Goal: Communication & Community: Answer question/provide support

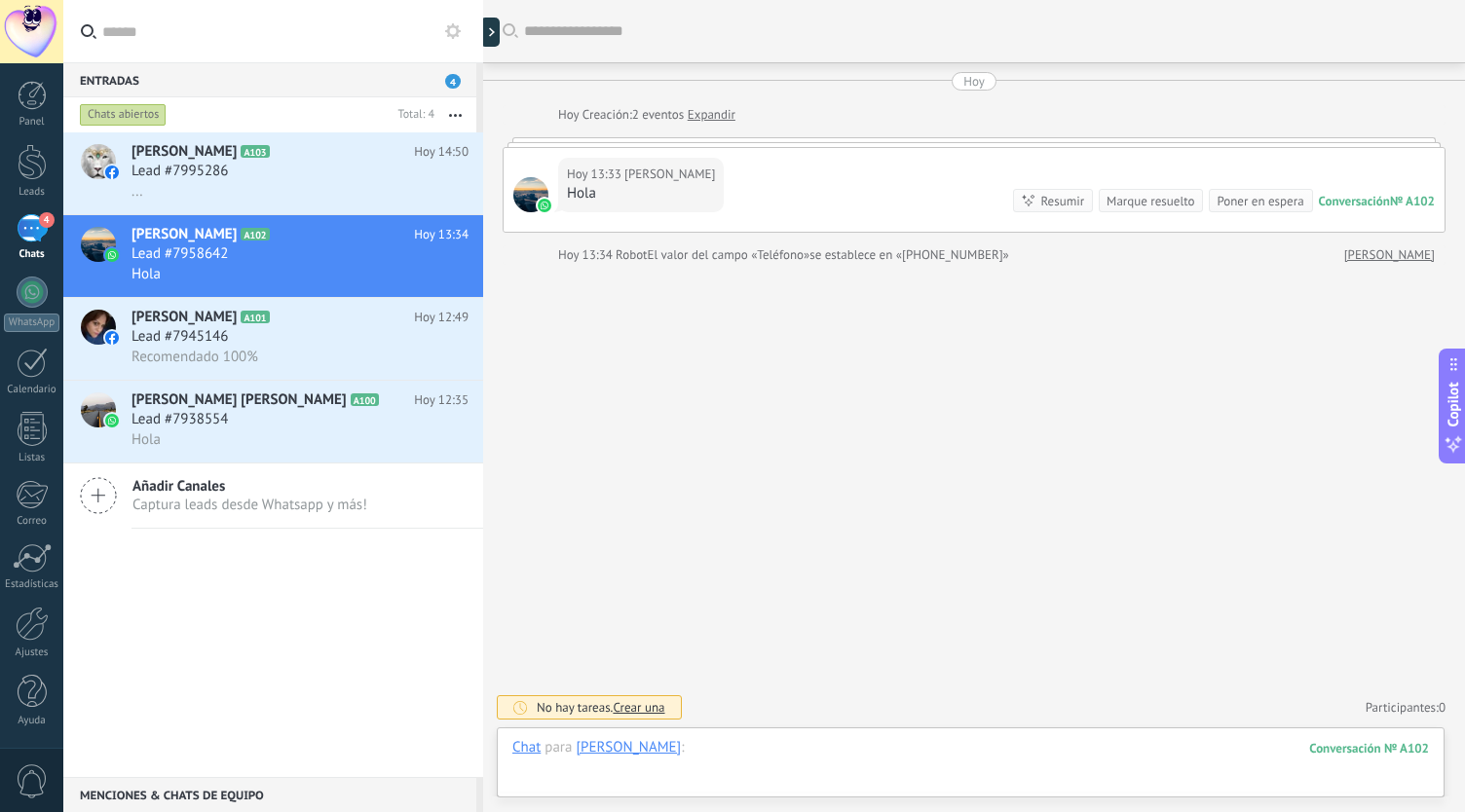
click at [722, 768] on div at bounding box center [971, 767] width 917 height 58
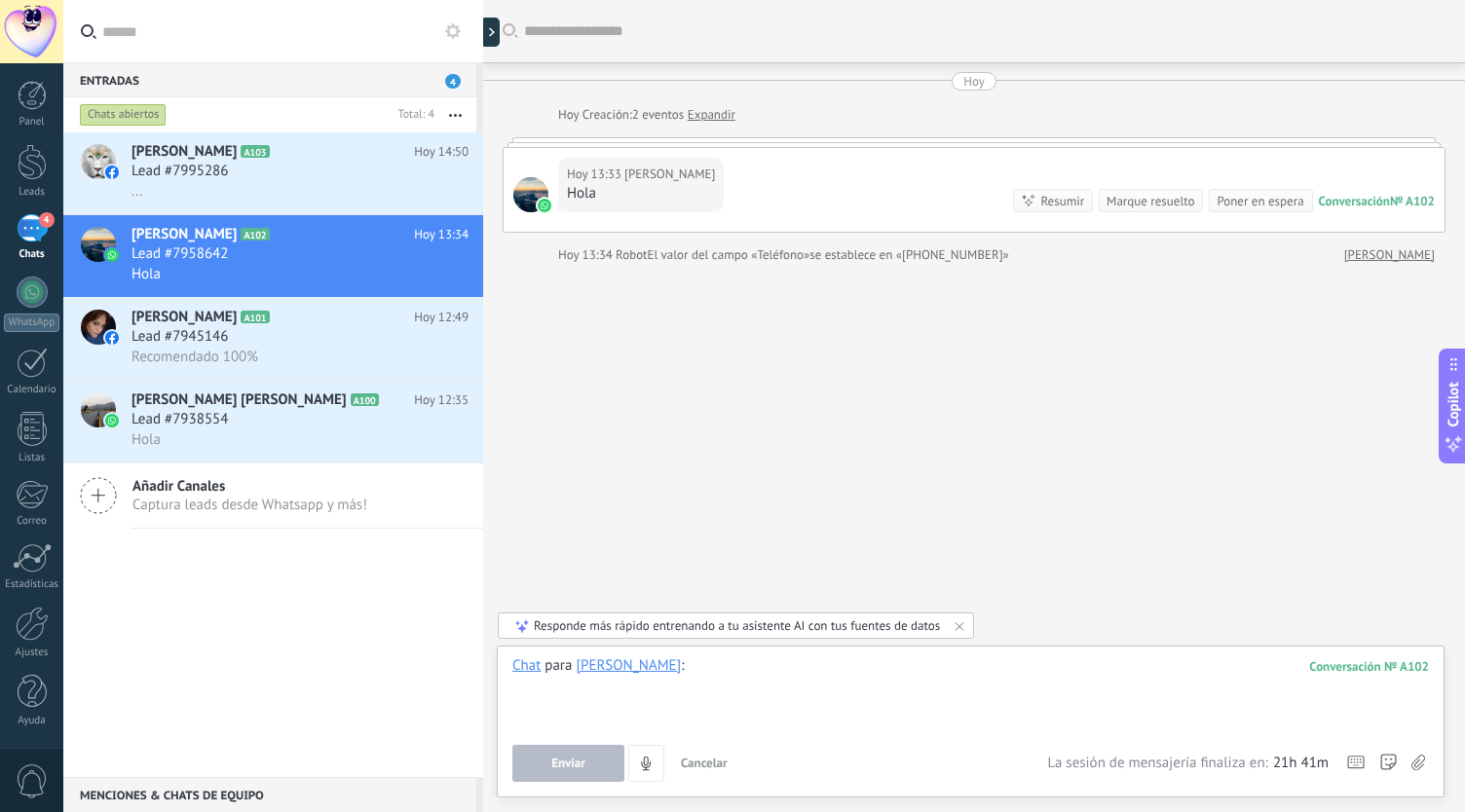
click at [783, 707] on div at bounding box center [971, 693] width 917 height 74
click at [808, 694] on div at bounding box center [971, 693] width 917 height 74
click at [576, 767] on span "Enviar" at bounding box center [569, 763] width 34 height 14
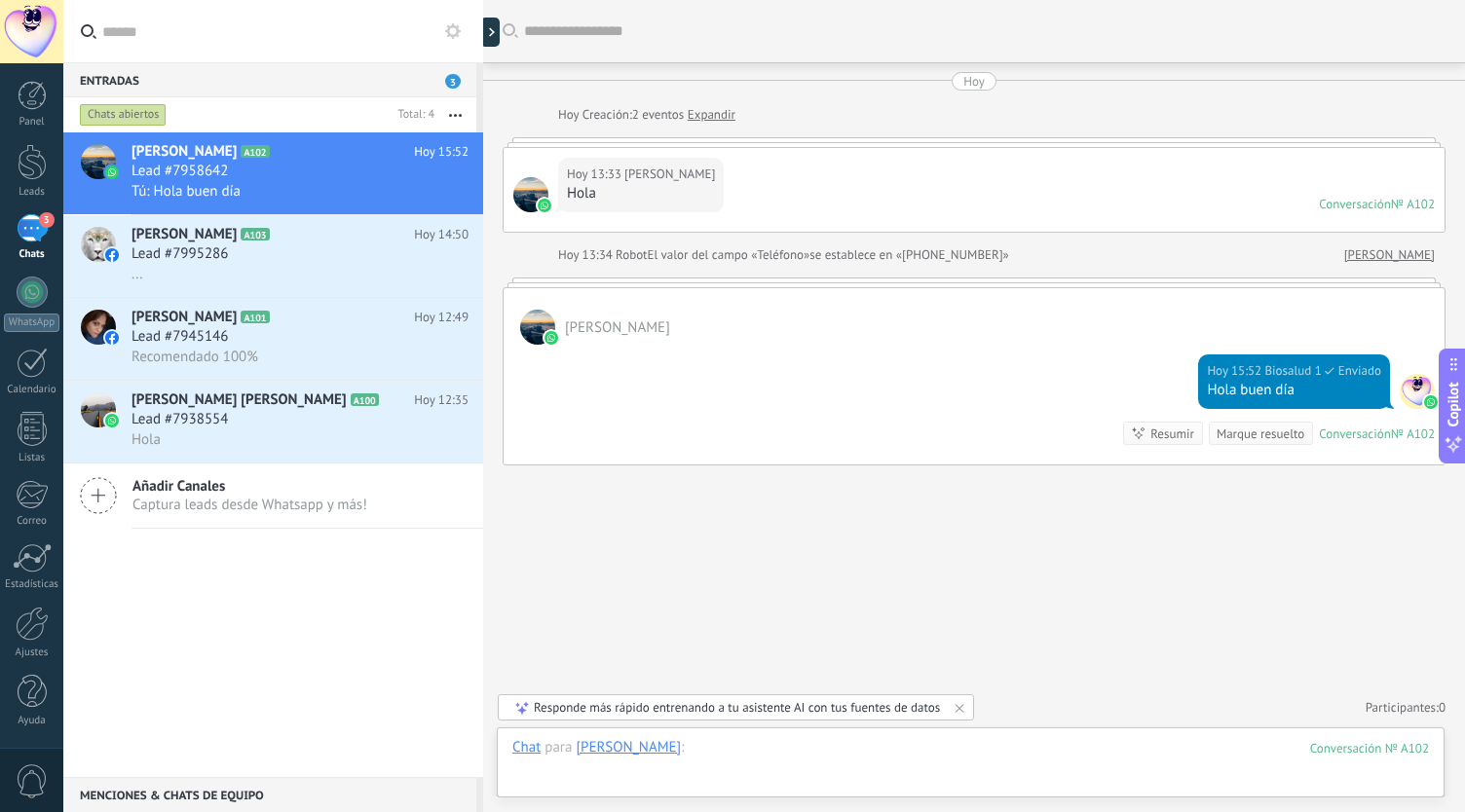
click at [734, 776] on div at bounding box center [971, 767] width 917 height 58
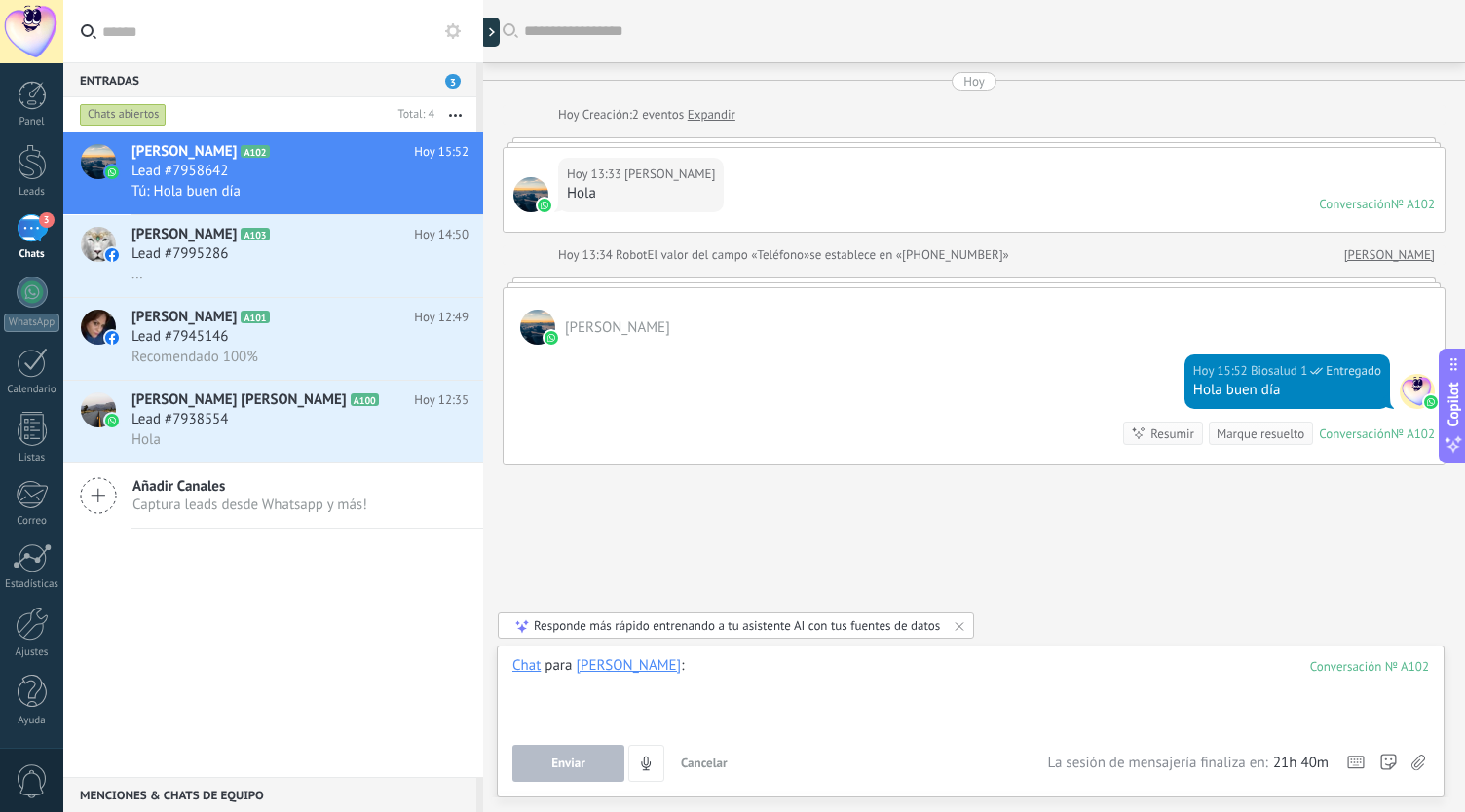
click at [615, 698] on div at bounding box center [971, 693] width 917 height 74
click at [913, 625] on div "Responde más rápido entrenando a tu asistente AI con tus fuentes de datos" at bounding box center [737, 626] width 406 height 17
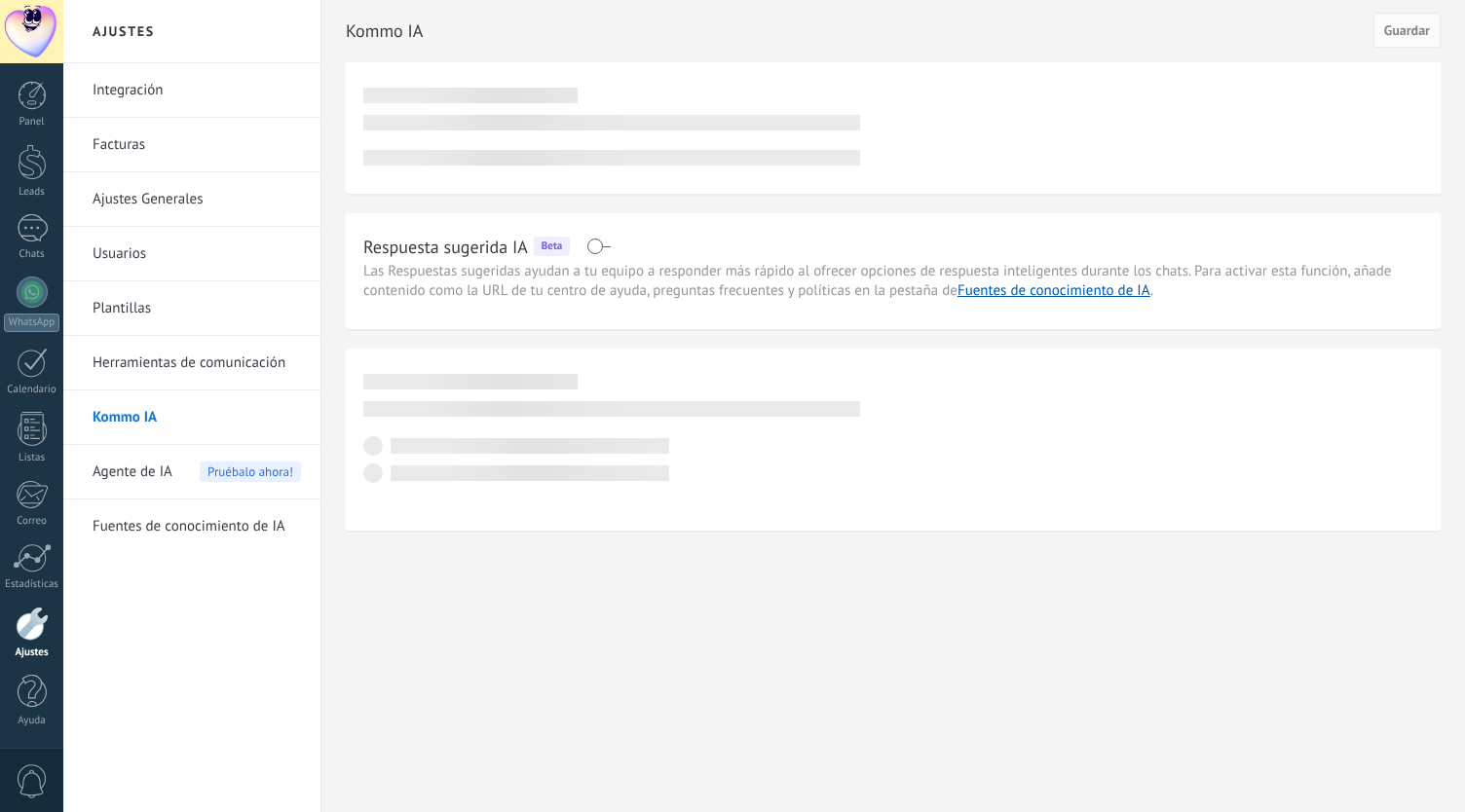
click at [39, 283] on div at bounding box center [32, 291] width 31 height 31
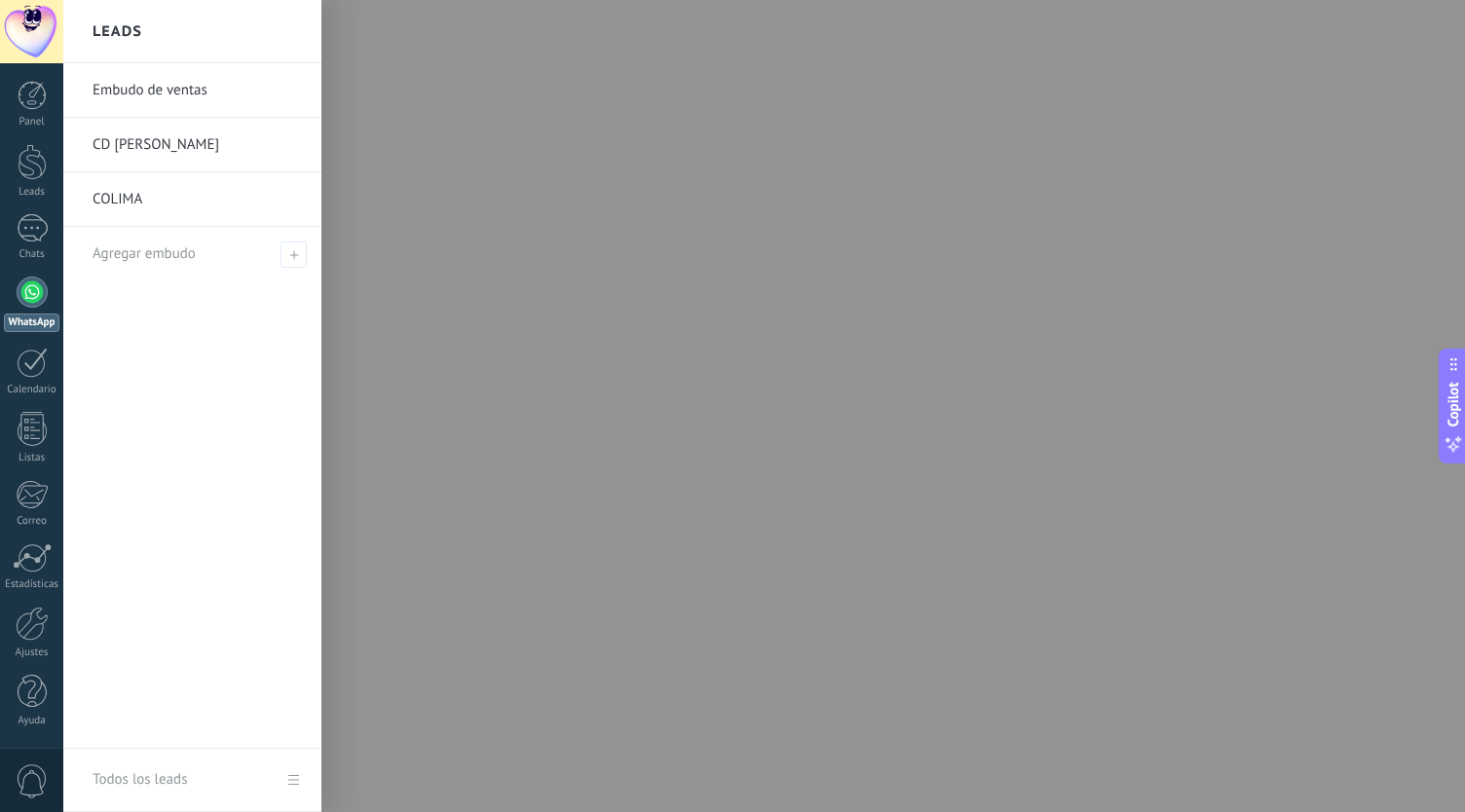
click at [129, 83] on link "Embudo de ventas" at bounding box center [196, 90] width 209 height 54
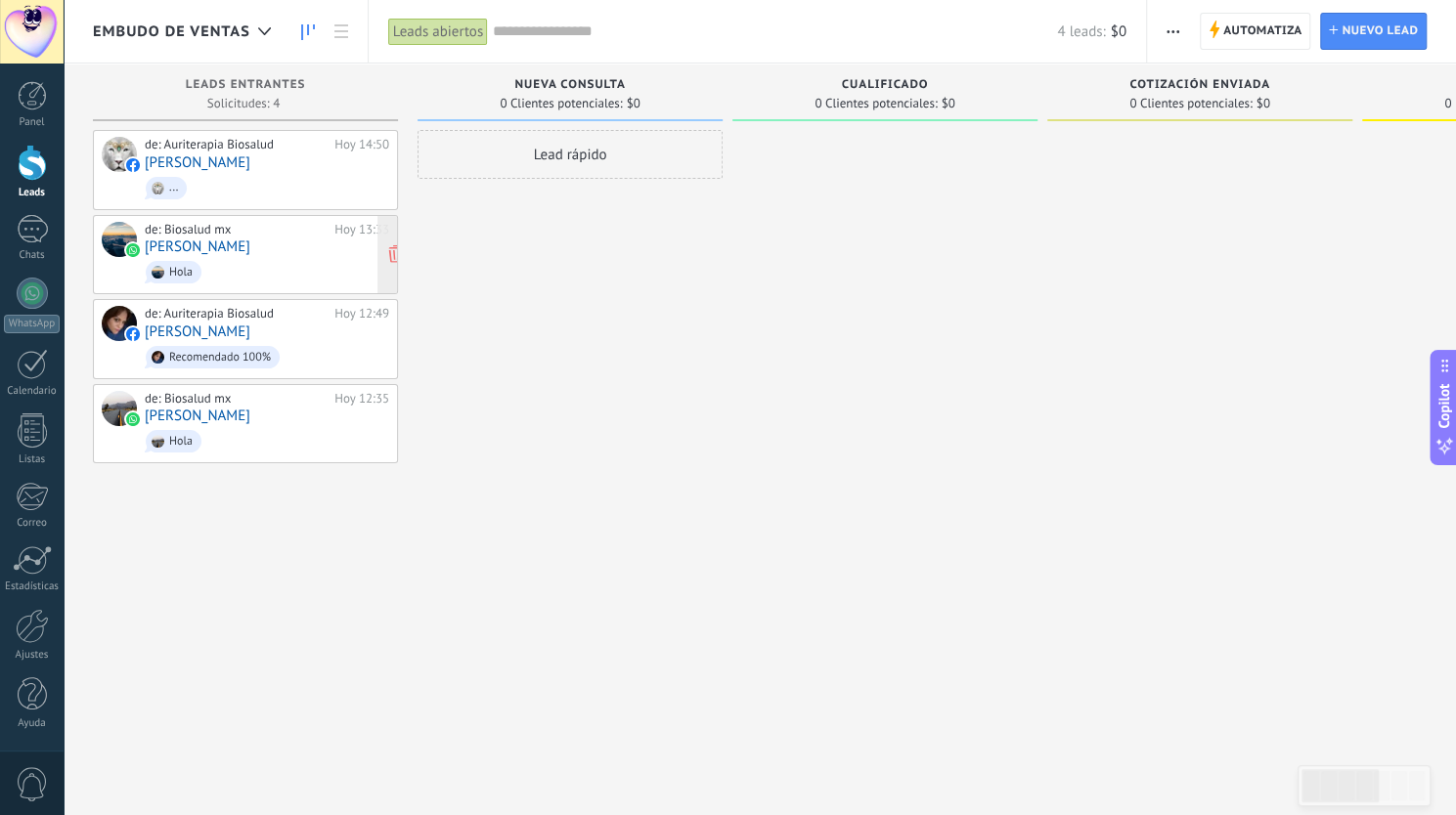
click at [222, 265] on span "Hola" at bounding box center [267, 272] width 244 height 30
click at [226, 257] on span "Hola" at bounding box center [267, 272] width 244 height 30
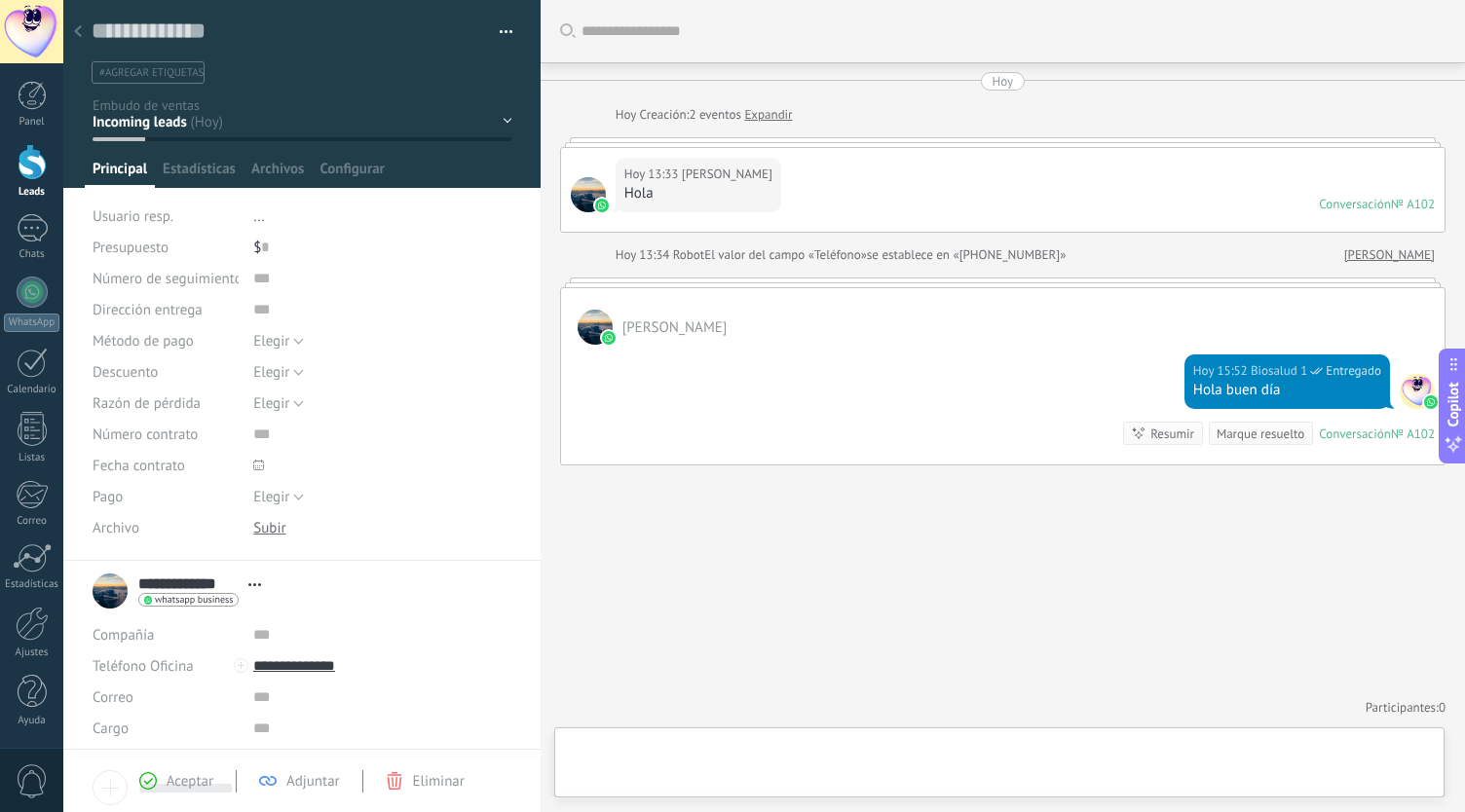
scroll to position [30, 0]
click at [908, 770] on div at bounding box center [999, 767] width 860 height 58
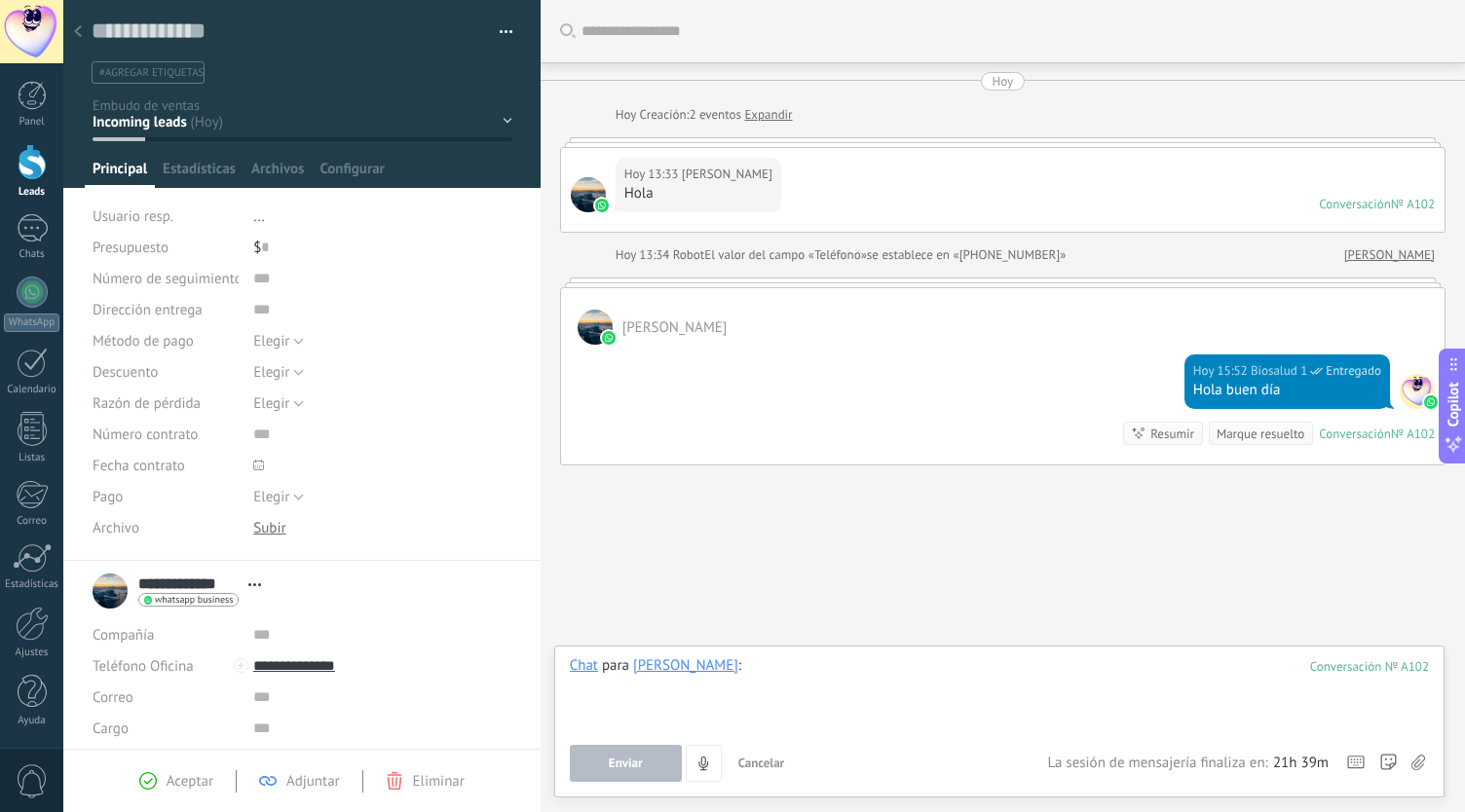
paste div
click at [621, 738] on div "**********" at bounding box center [999, 719] width 860 height 126
click at [621, 744] on div "**********" at bounding box center [999, 719] width 860 height 126
click at [613, 762] on span "Enviar" at bounding box center [626, 763] width 34 height 14
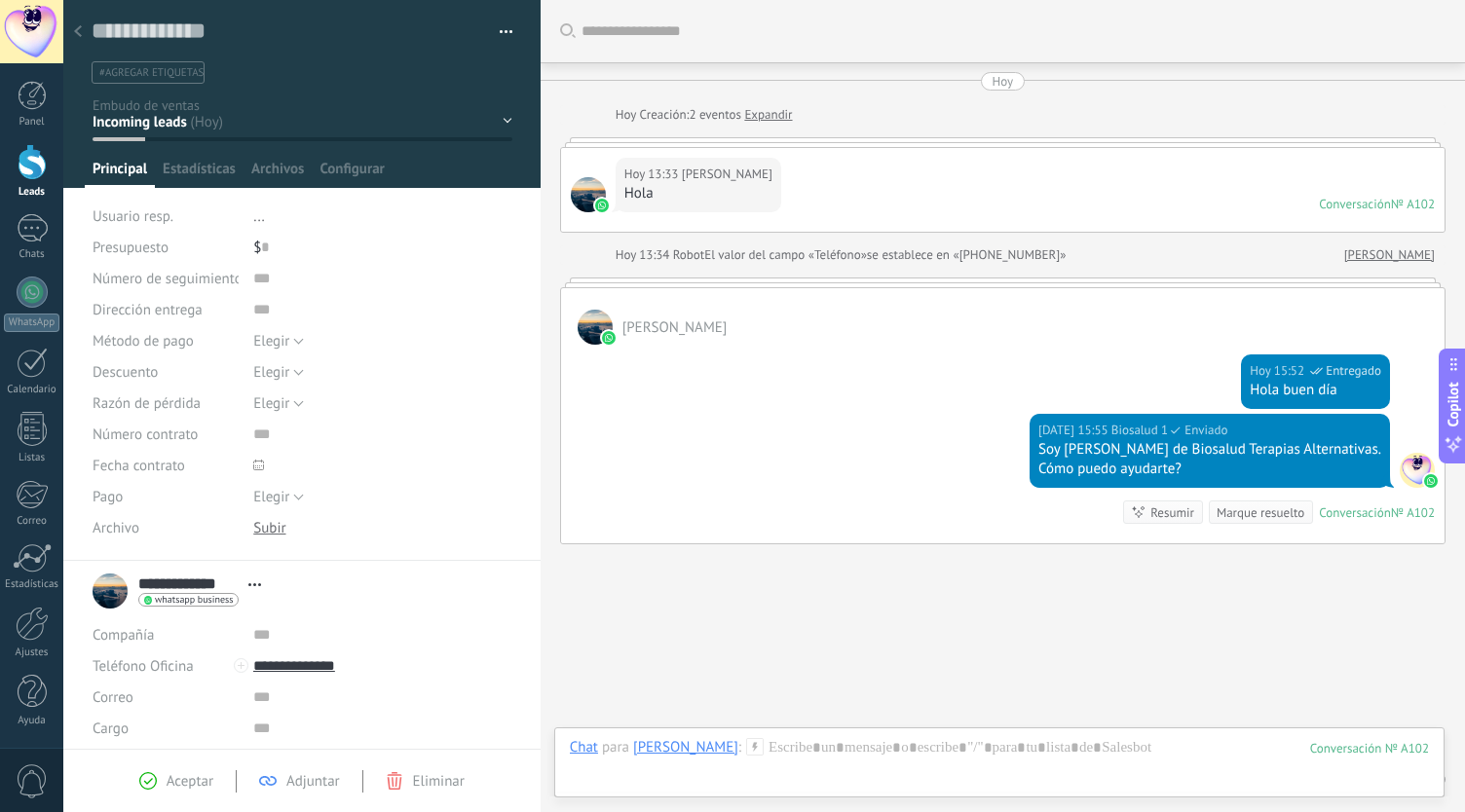
scroll to position [69, 0]
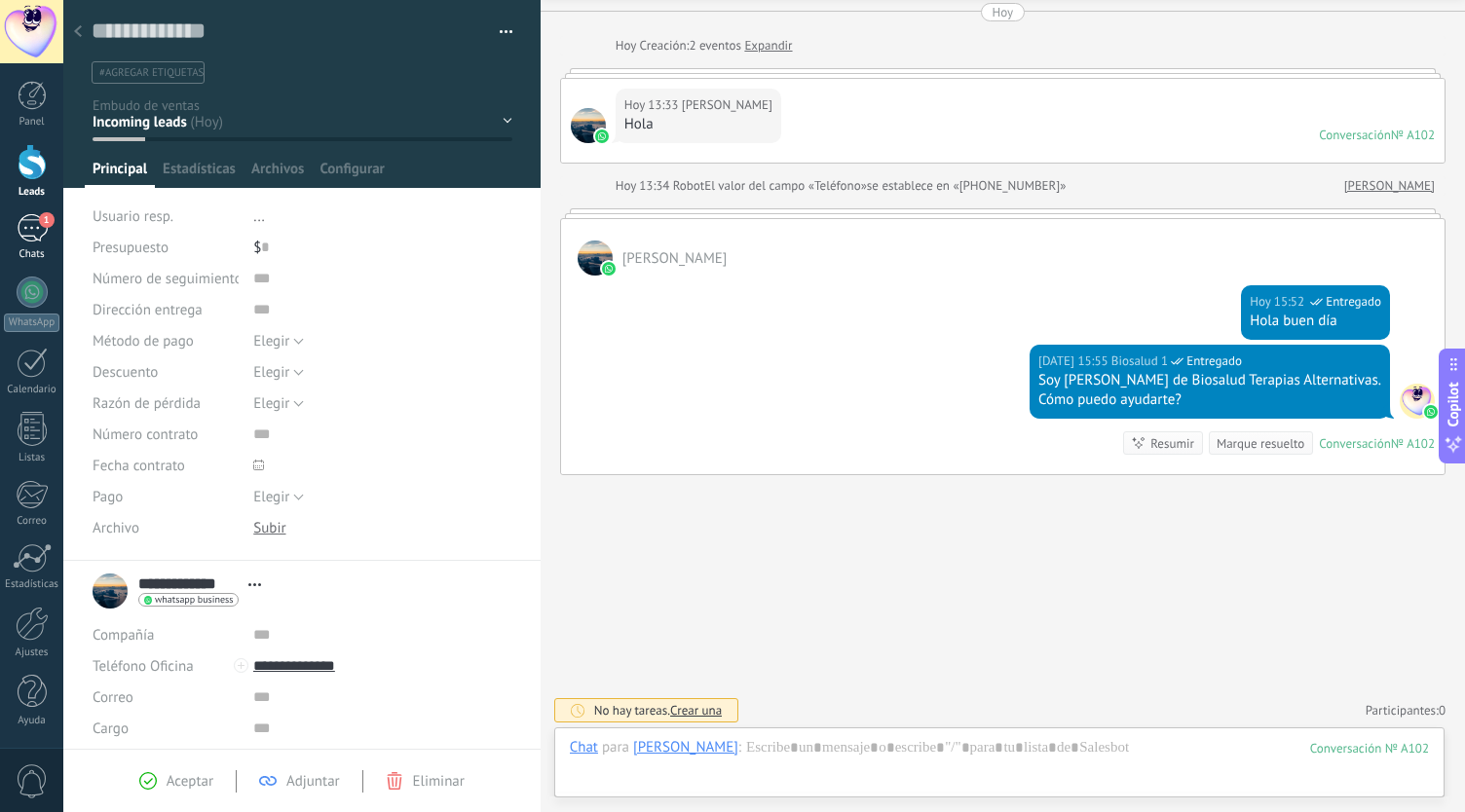
click at [23, 225] on div "1" at bounding box center [32, 228] width 31 height 29
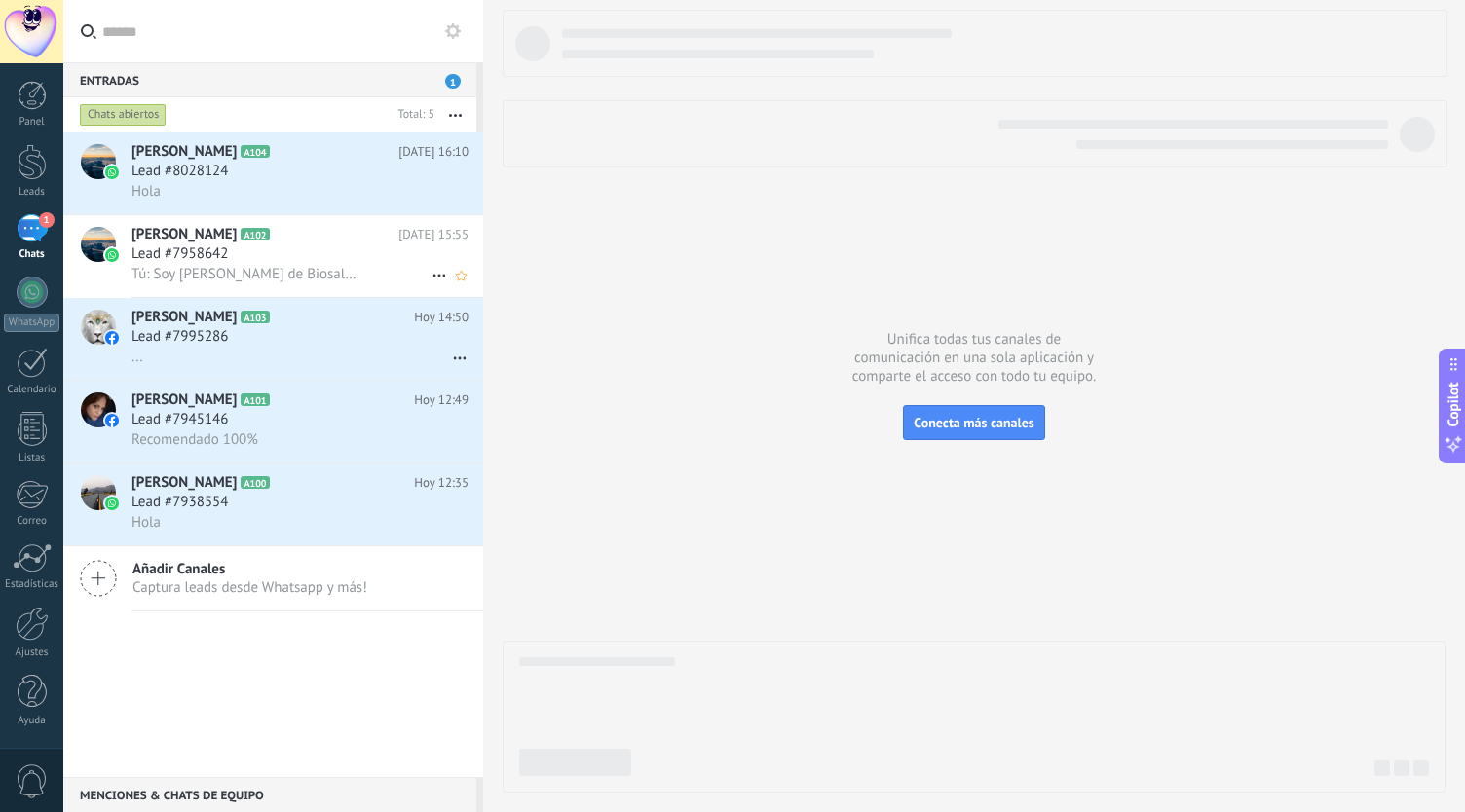
click at [212, 254] on span "Lead #7958642" at bounding box center [179, 254] width 96 height 20
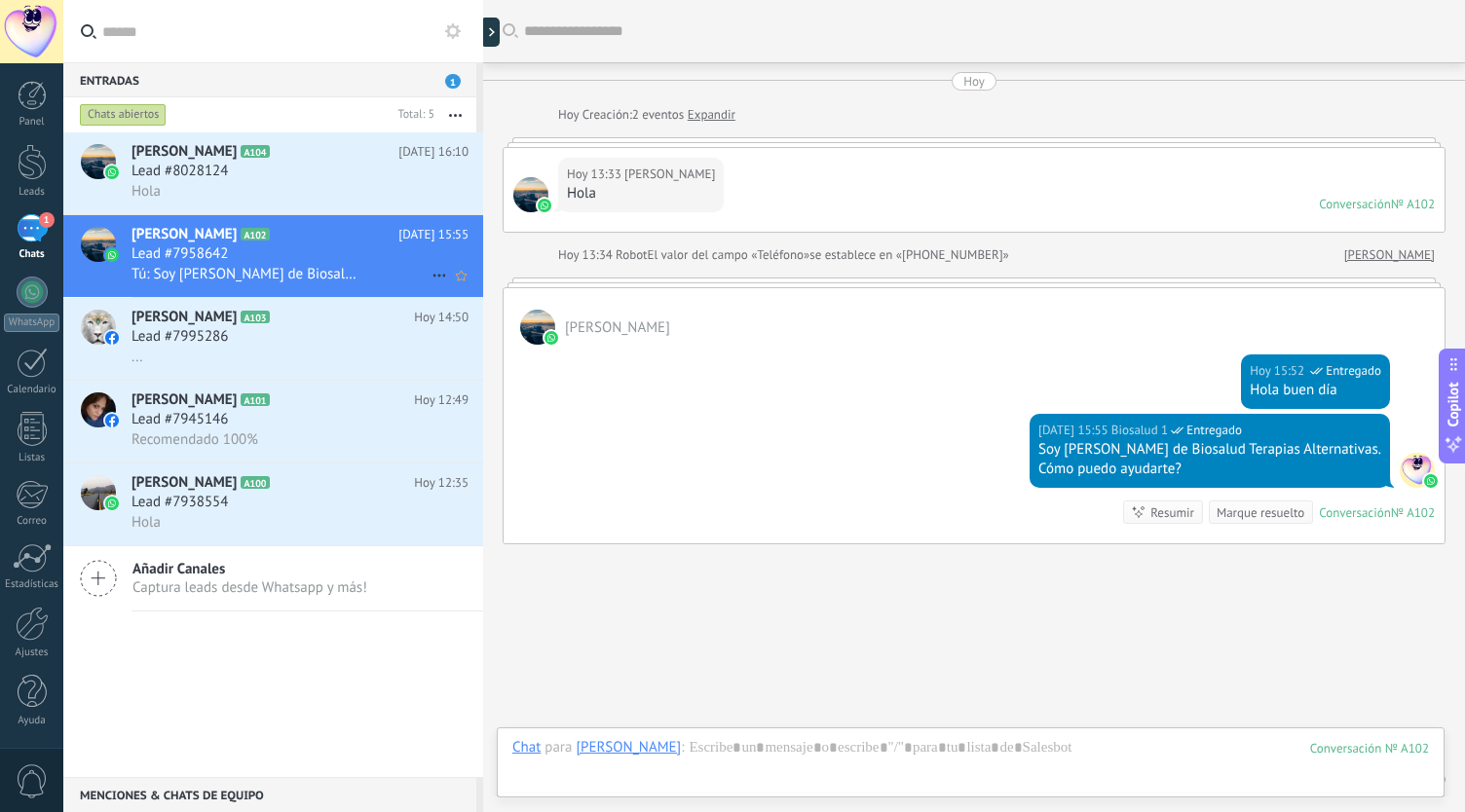
scroll to position [69, 0]
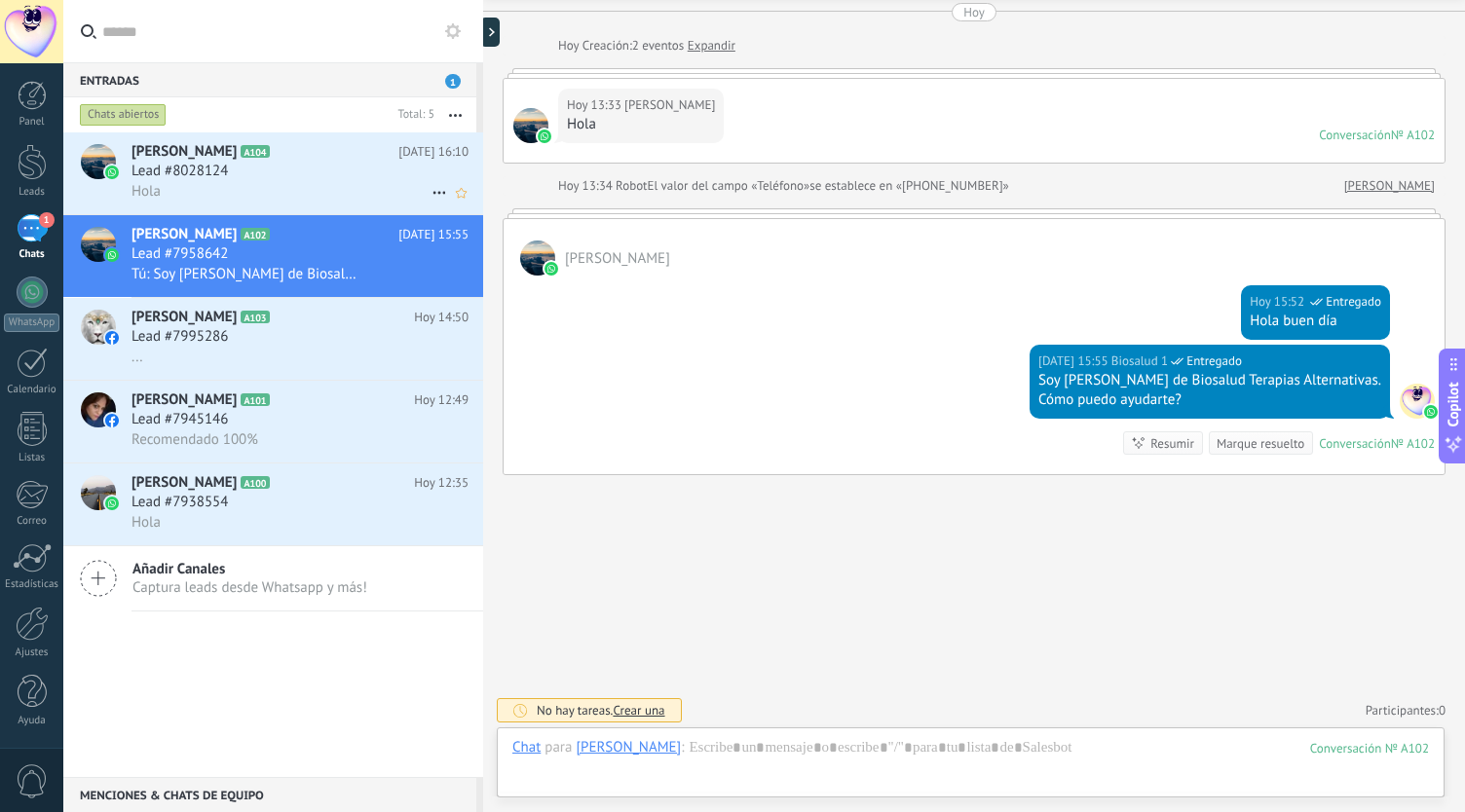
click at [257, 177] on div "Lead #8028124" at bounding box center [300, 171] width 337 height 20
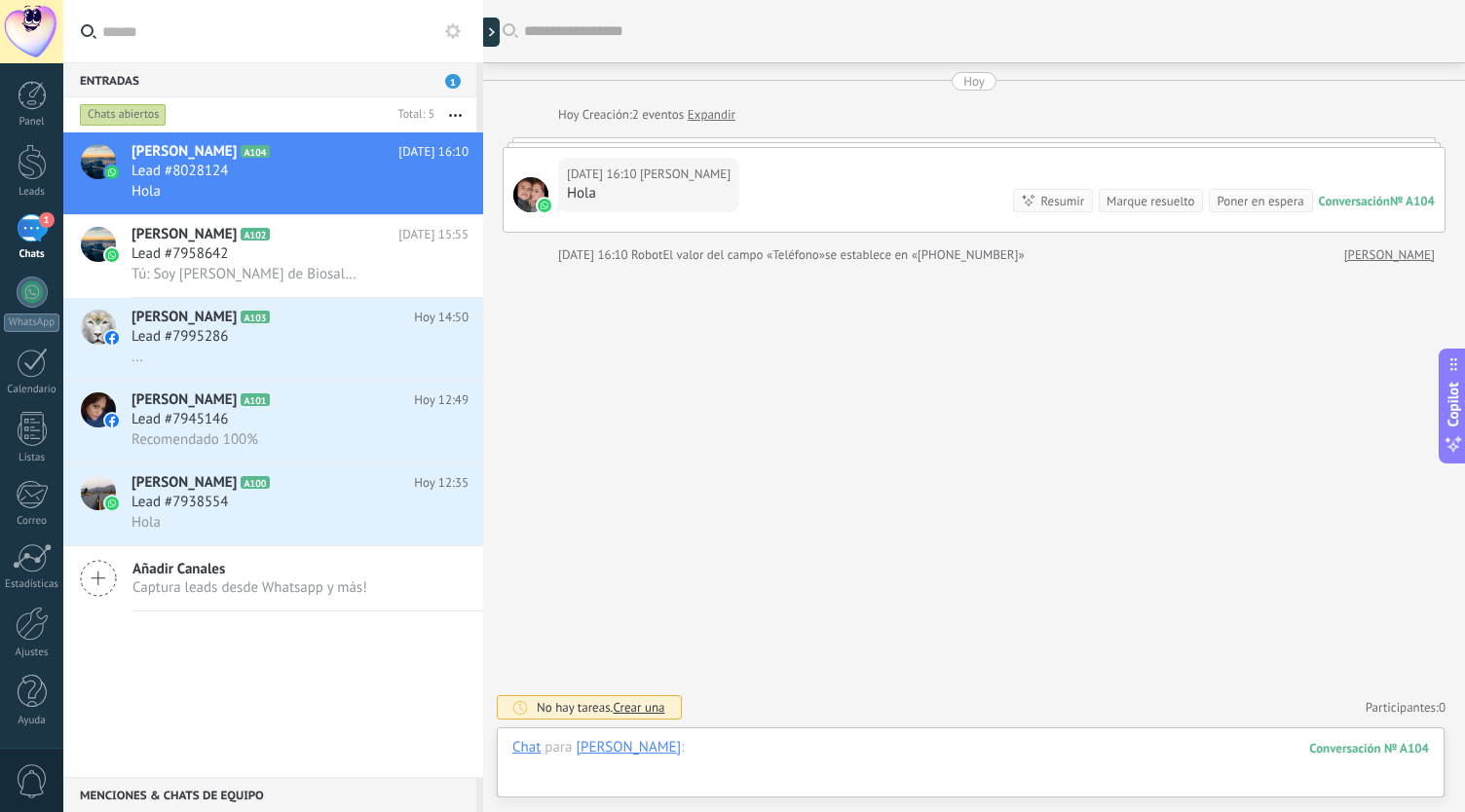
click at [743, 766] on div at bounding box center [971, 767] width 917 height 58
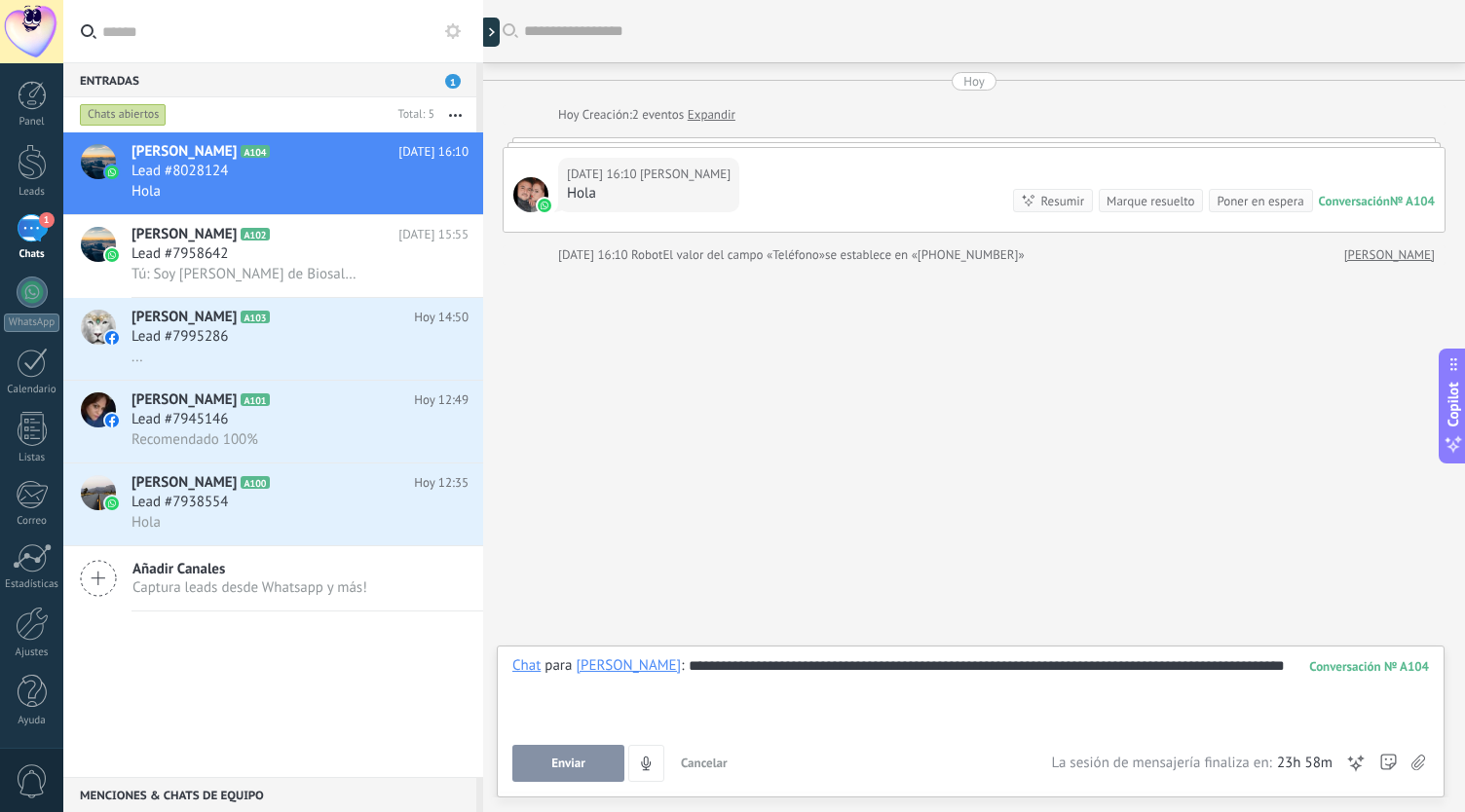
click at [1131, 660] on div "**********" at bounding box center [971, 693] width 918 height 74
click at [805, 682] on div "**********" at bounding box center [971, 693] width 918 height 74
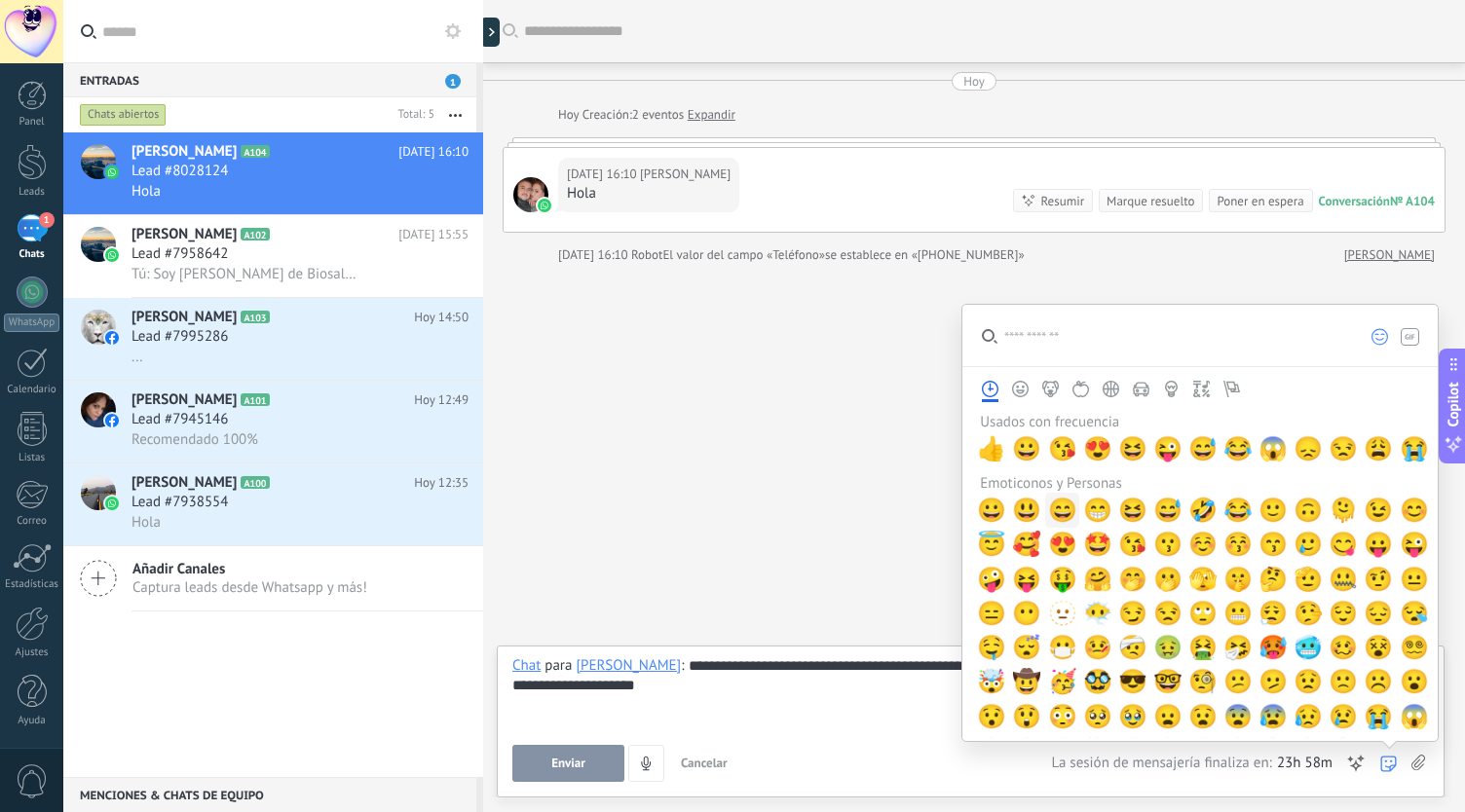
click at [1060, 500] on span "😄" at bounding box center [1063, 511] width 30 height 28
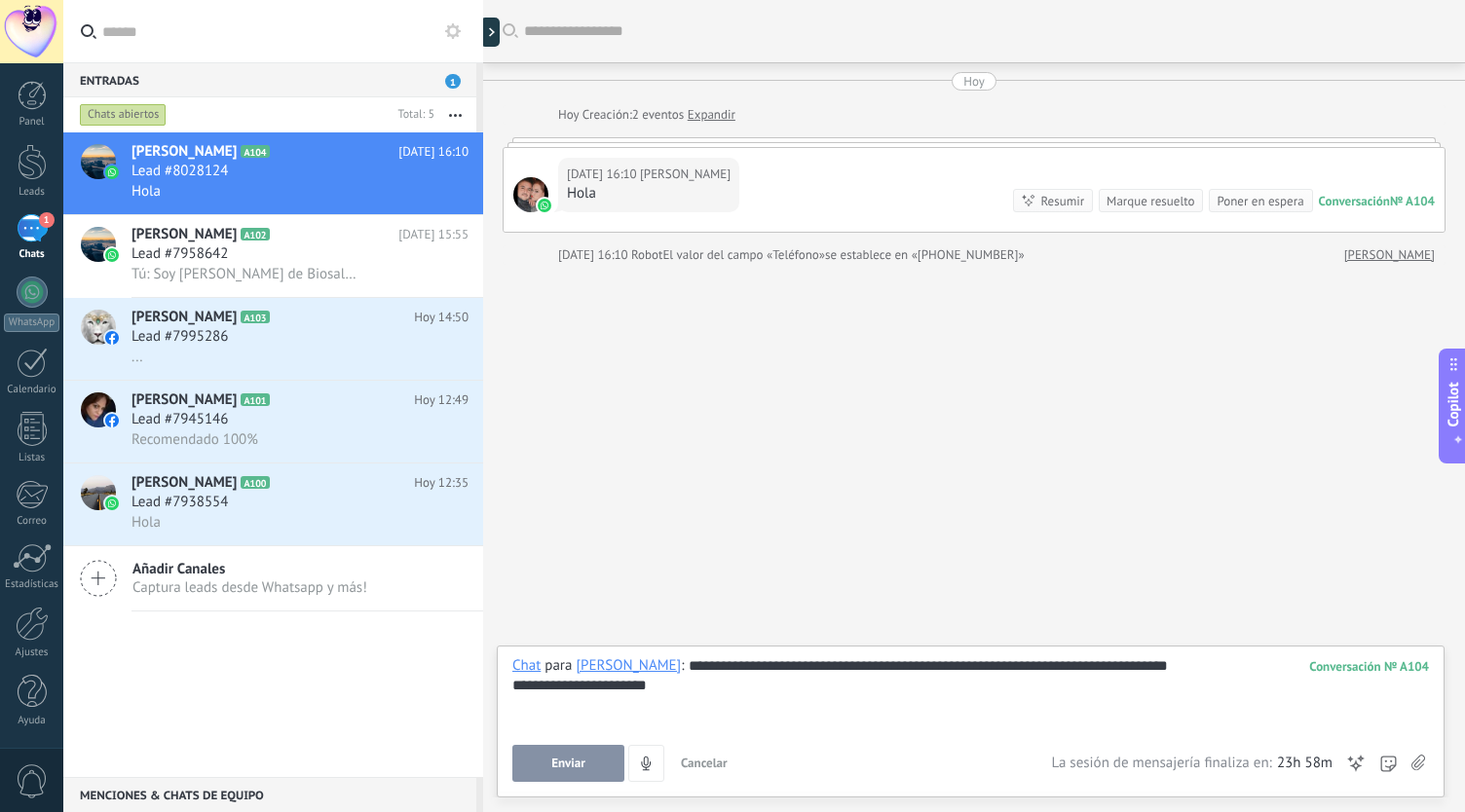
click at [727, 715] on div "**********" at bounding box center [971, 693] width 918 height 74
click at [553, 769] on span "Enviar" at bounding box center [569, 763] width 34 height 14
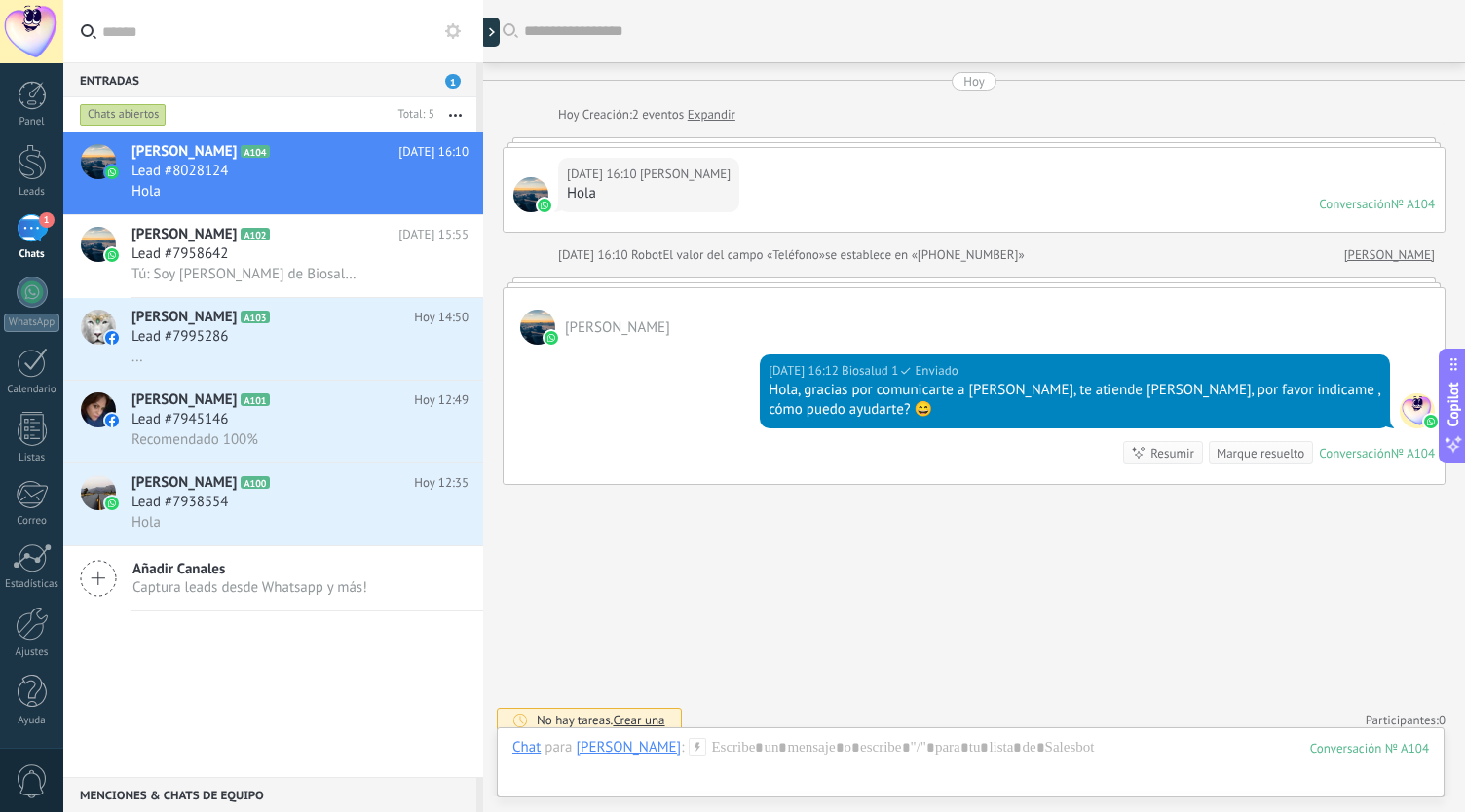
scroll to position [10, 0]
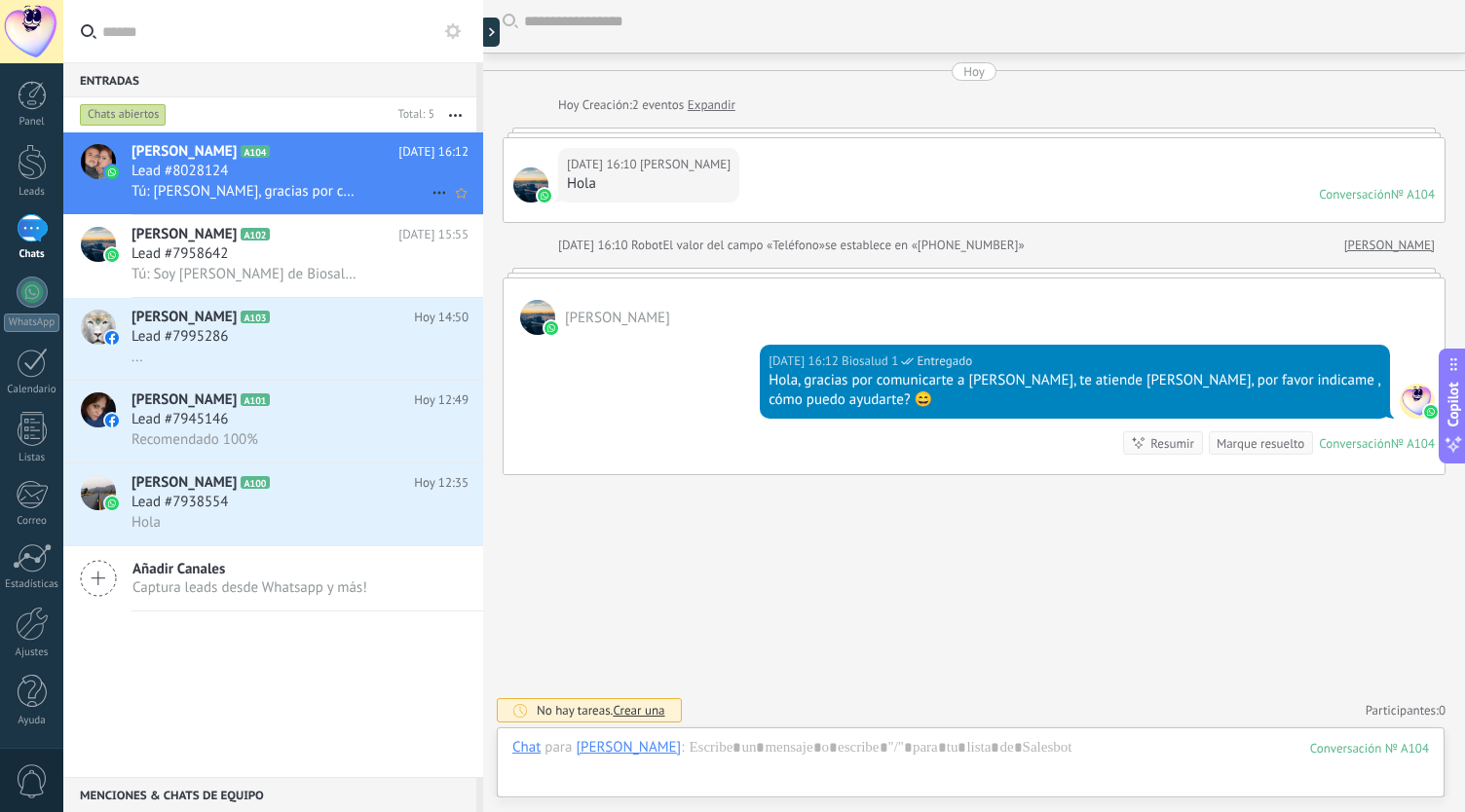
click at [209, 214] on div "Joanna A104 Hoy 16:12 Lead #8028124 Tú: Hola, gracias por comunicarte a Biosalu…" at bounding box center [307, 173] width 352 height 82
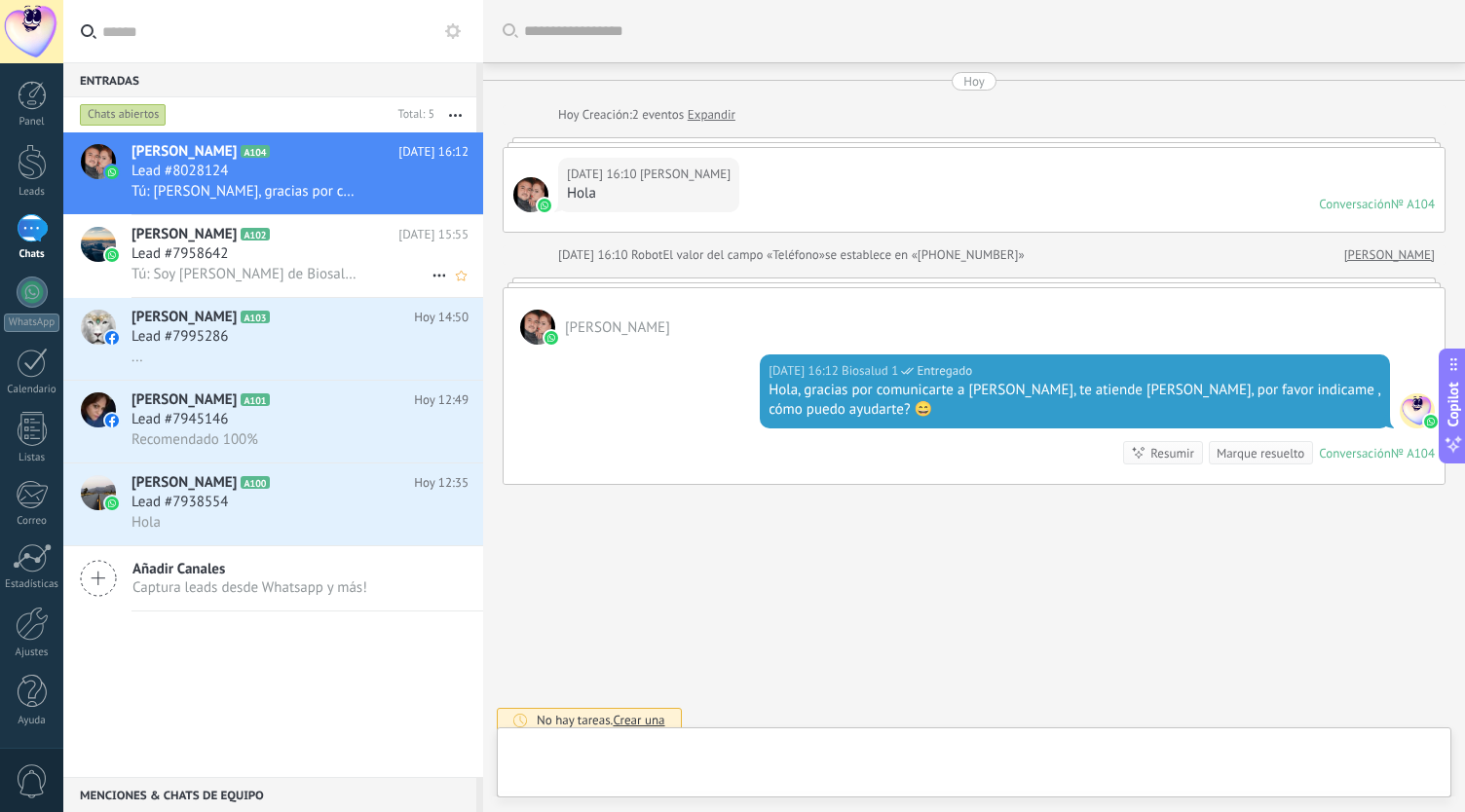
scroll to position [10, 0]
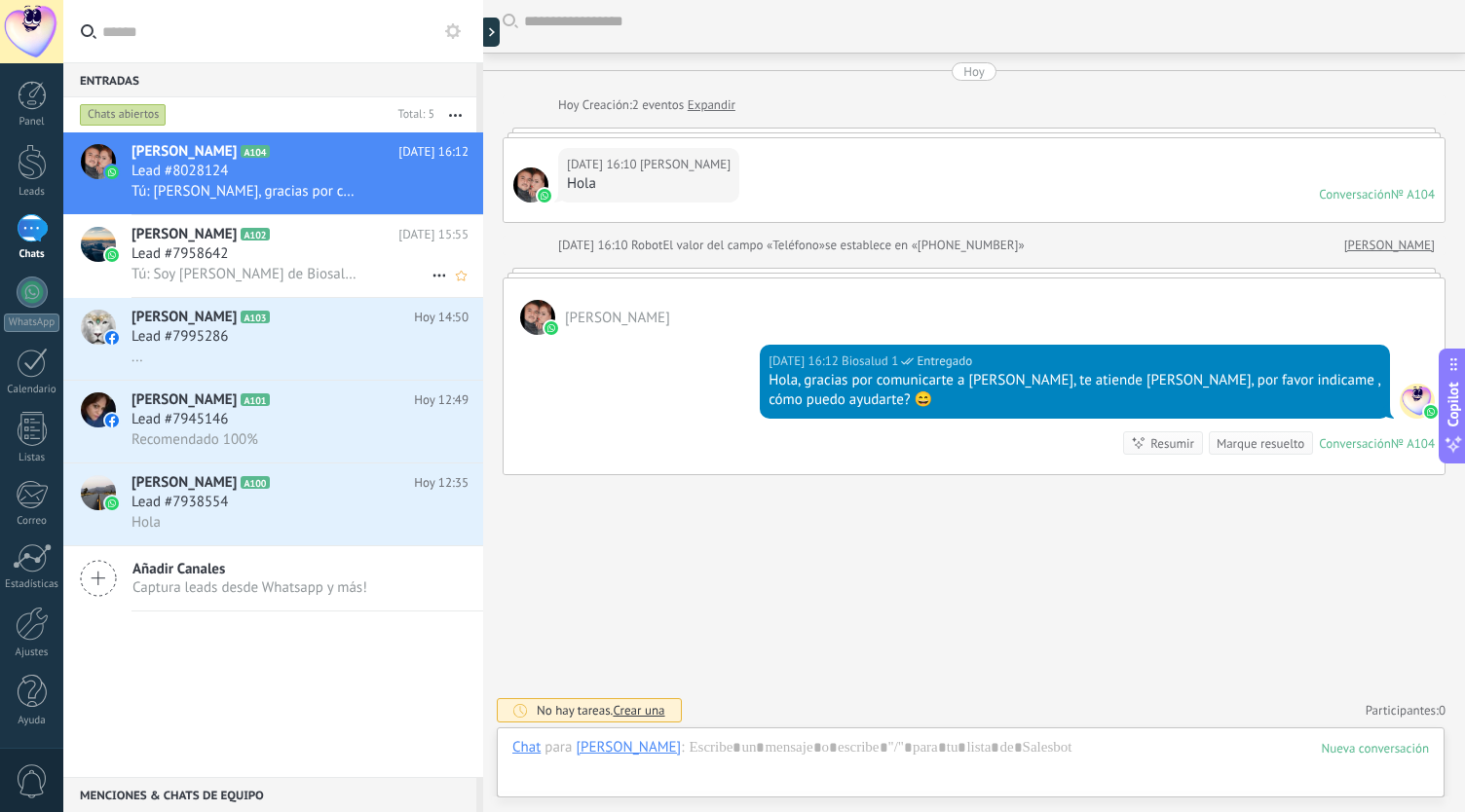
click at [193, 278] on span "Tú: Soy Laura de Biosalud Terapias Alternativas. Cómo puedo ayudarte?" at bounding box center [247, 274] width 230 height 19
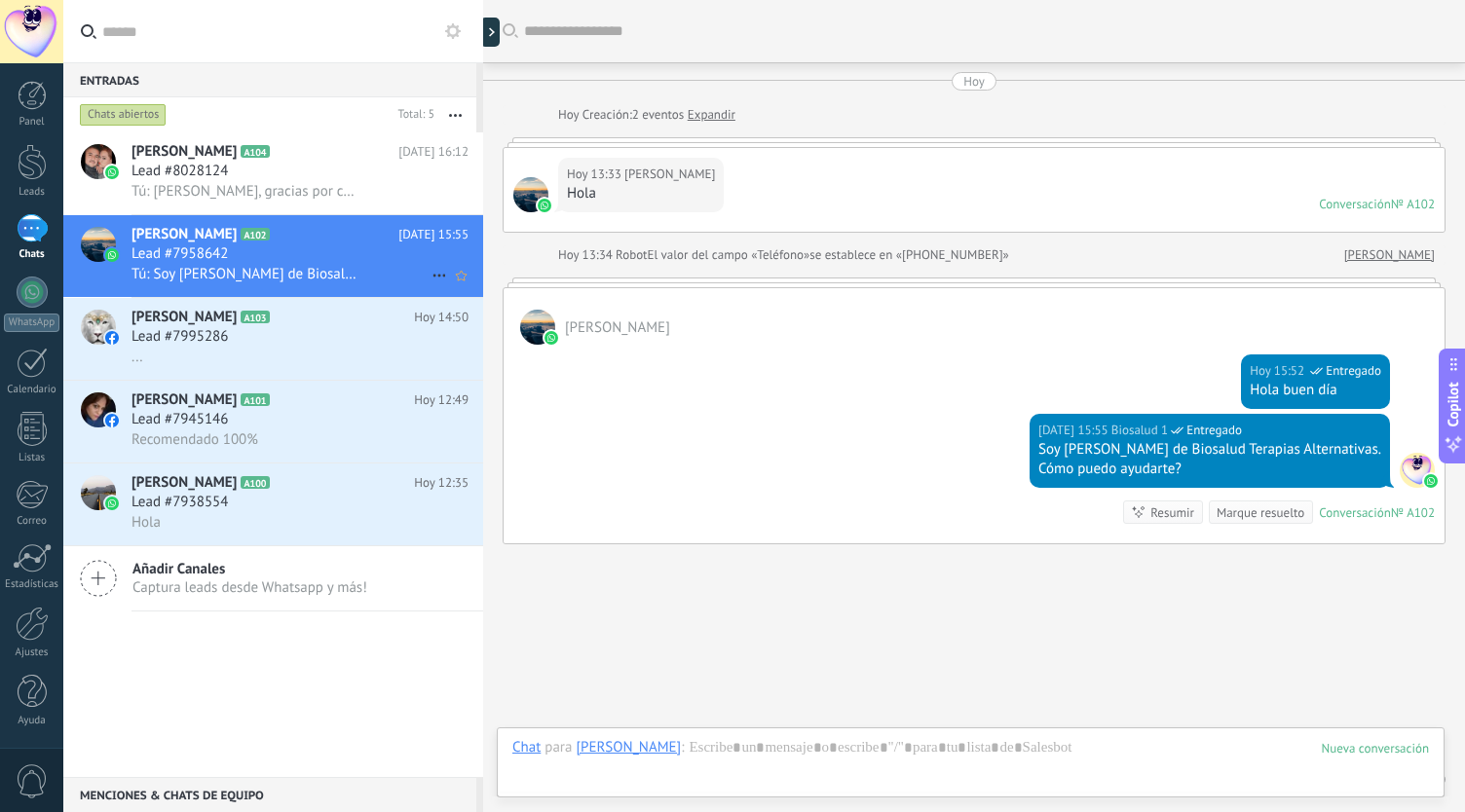
scroll to position [69, 0]
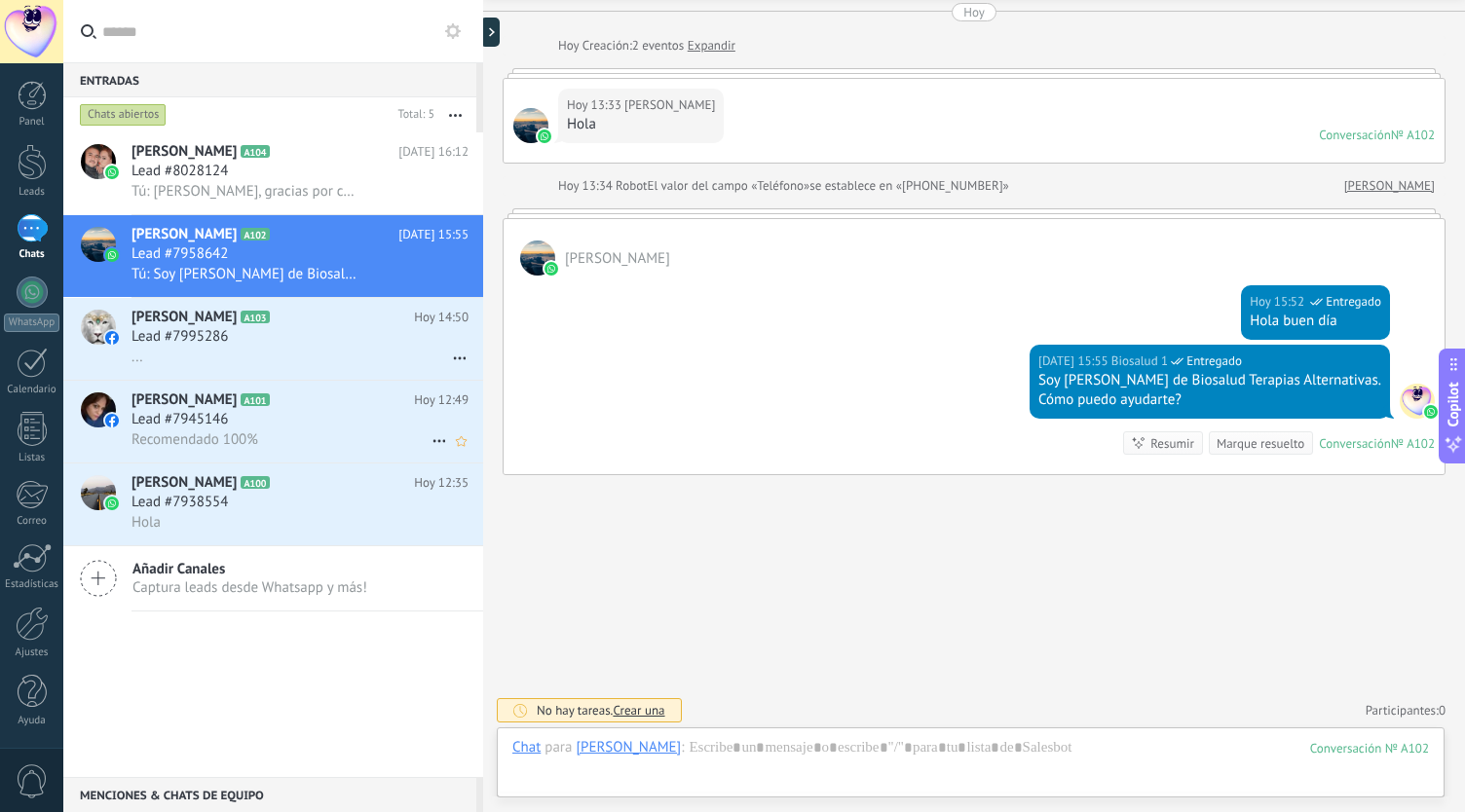
click at [157, 393] on span "[PERSON_NAME]" at bounding box center [184, 400] width 105 height 20
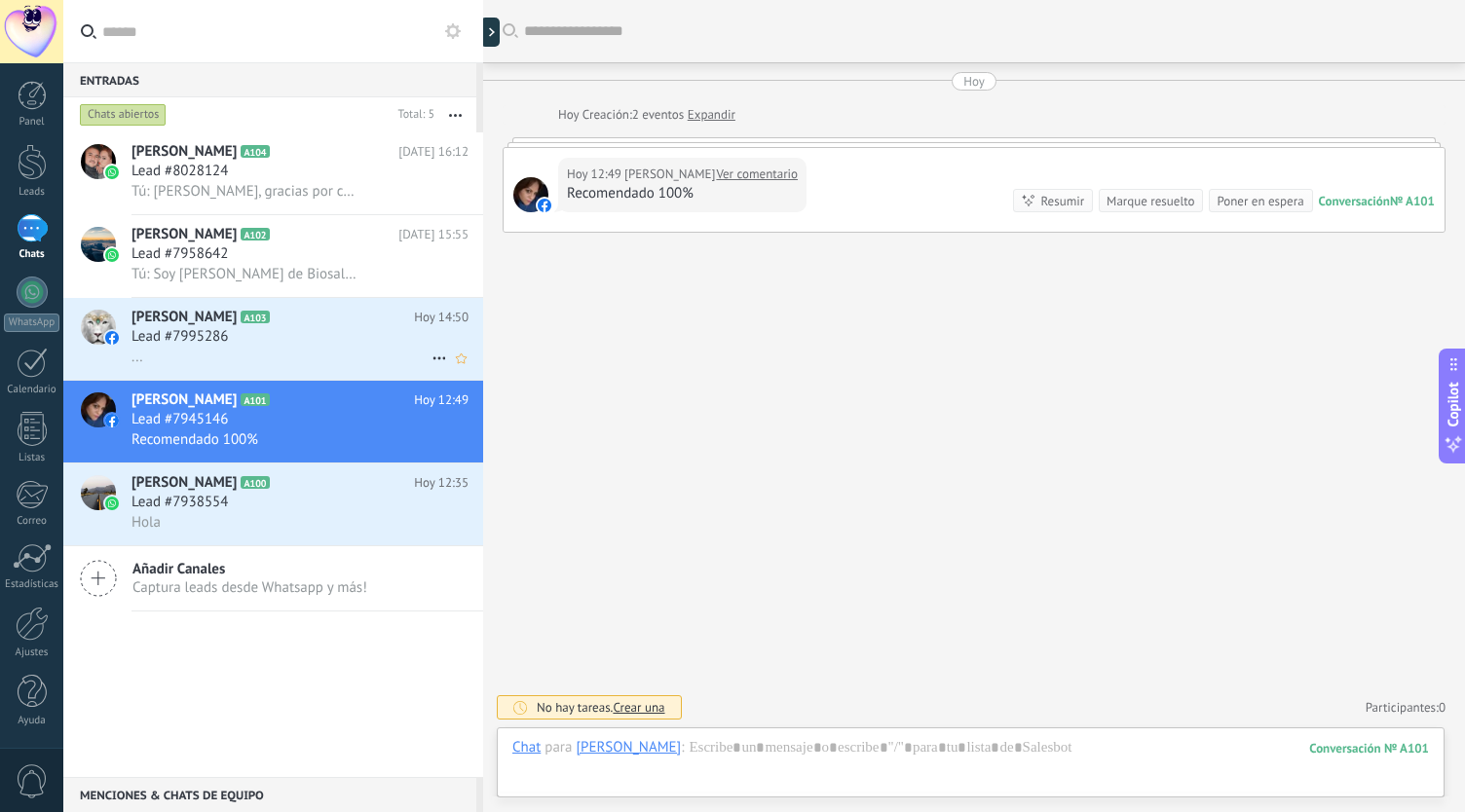
click at [272, 335] on div "Lead #7995286" at bounding box center [300, 338] width 337 height 20
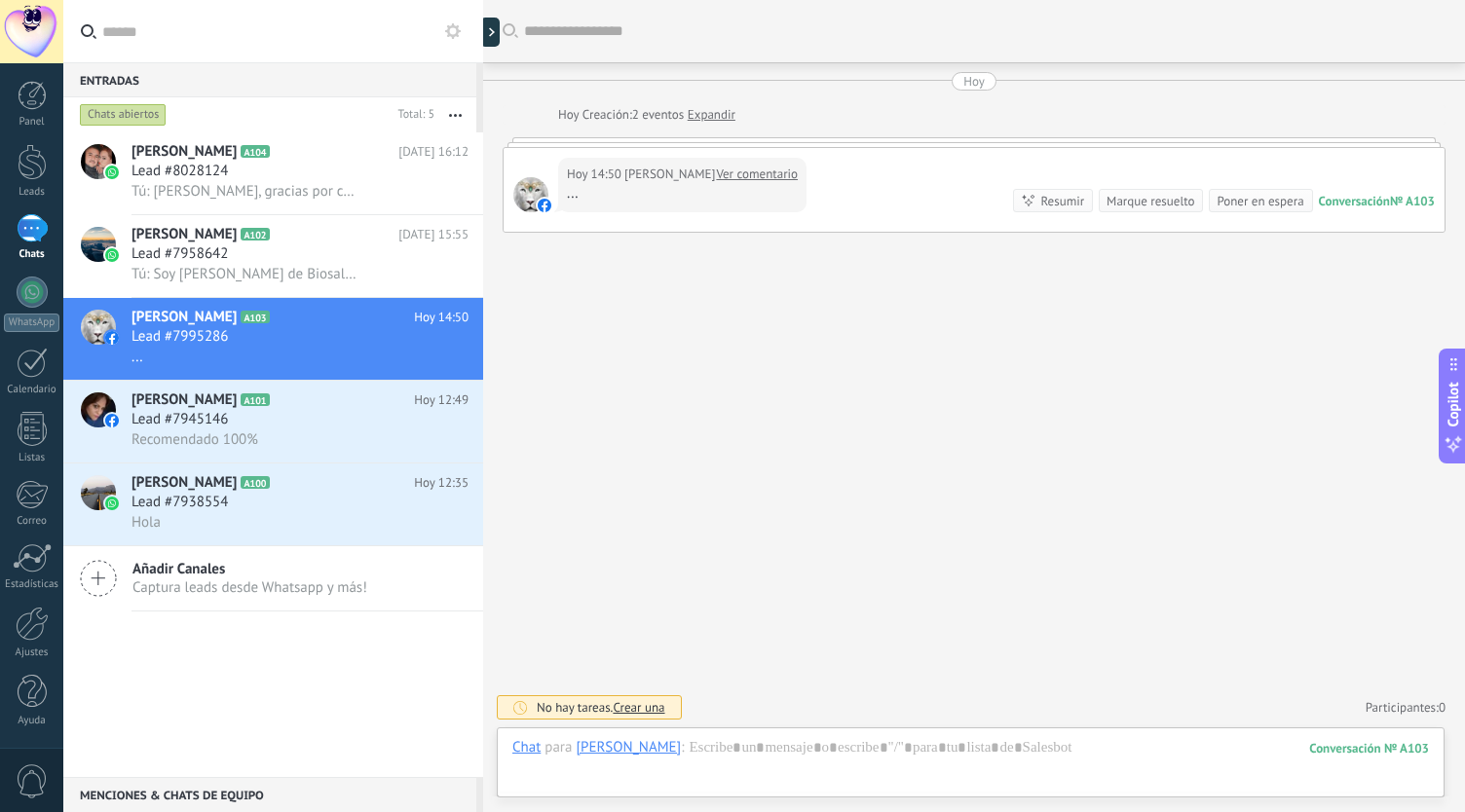
click at [720, 165] on link "Ver comentario" at bounding box center [757, 174] width 82 height 20
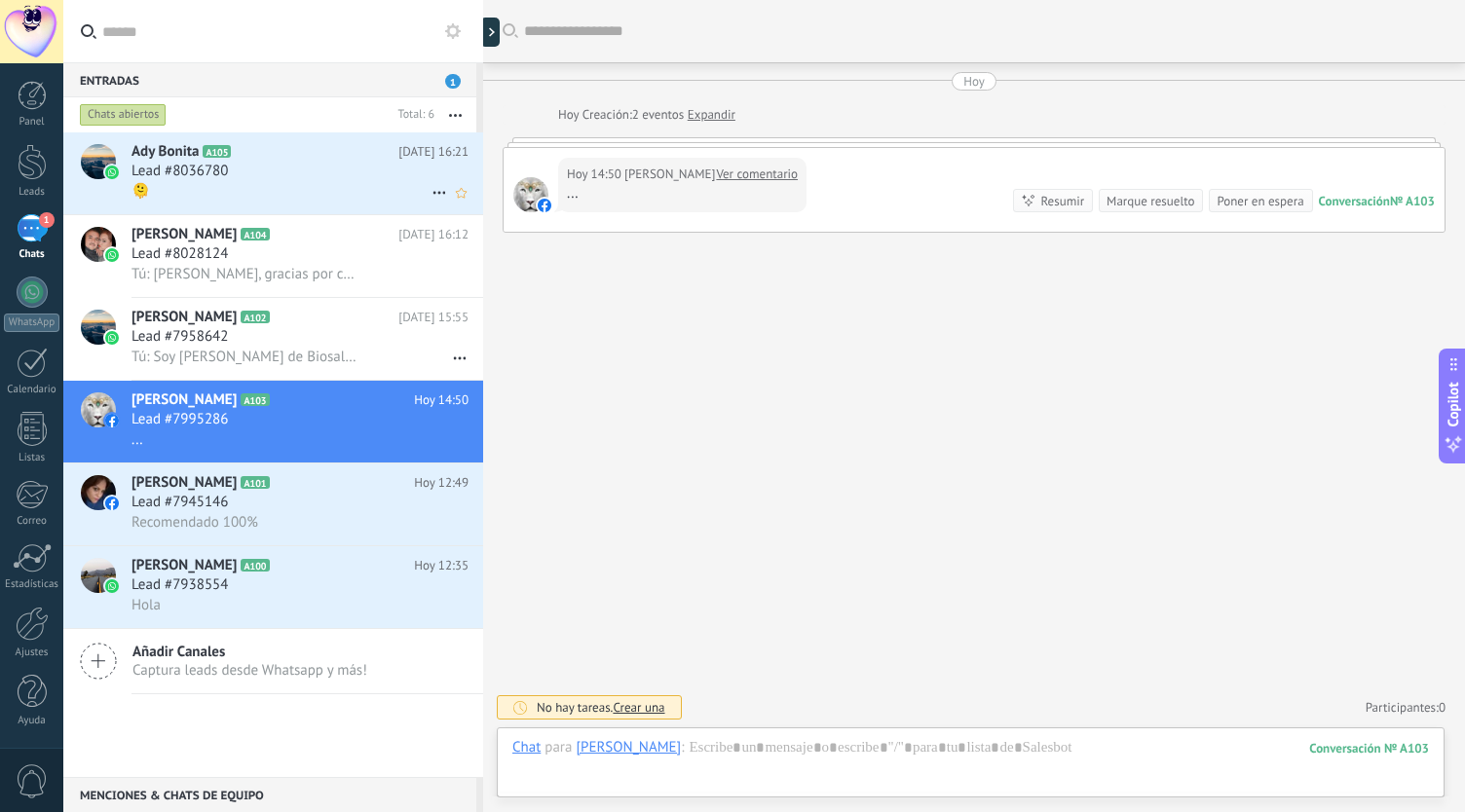
click at [268, 168] on div "Lead #8036780" at bounding box center [300, 171] width 337 height 20
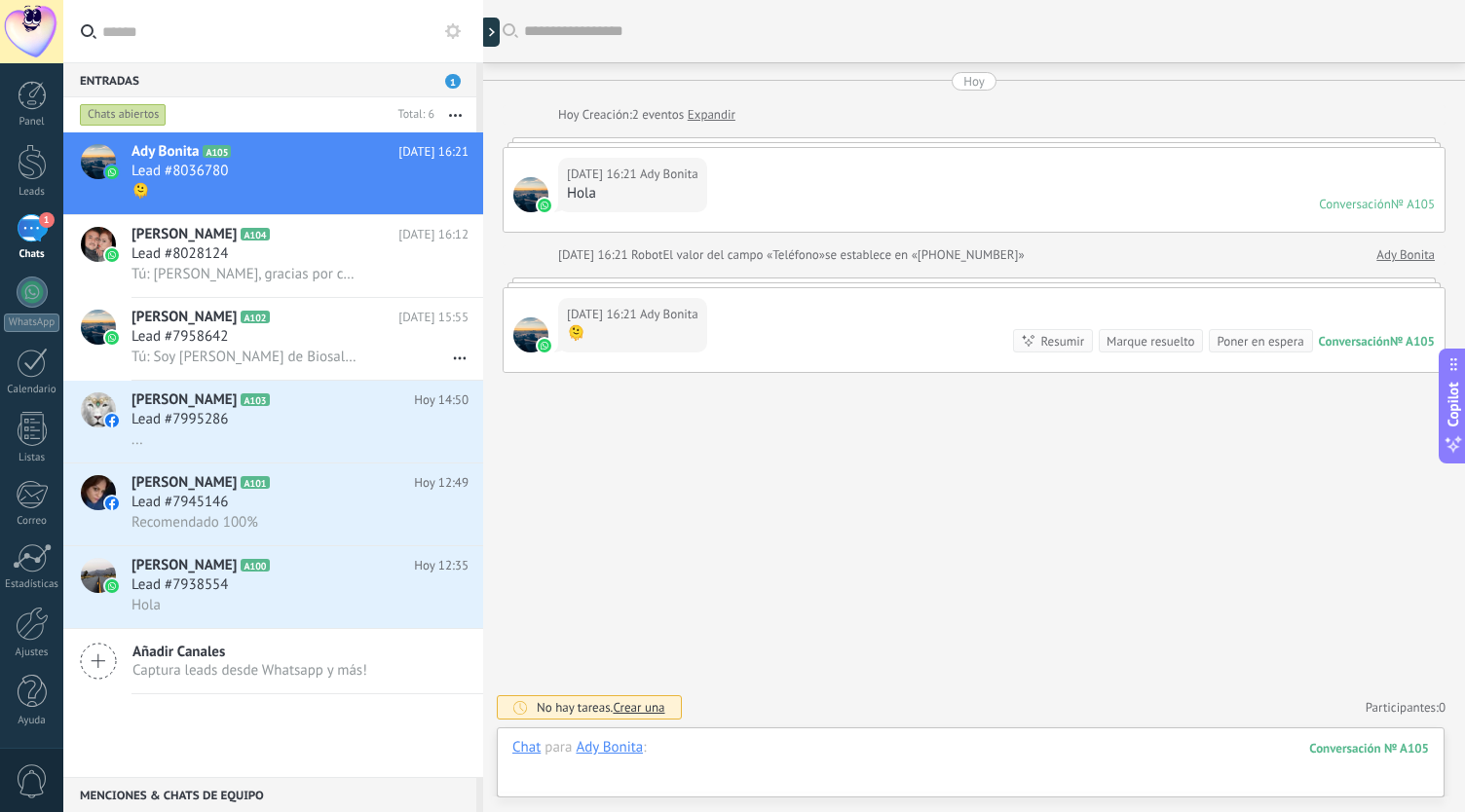
click at [767, 759] on div at bounding box center [971, 767] width 917 height 58
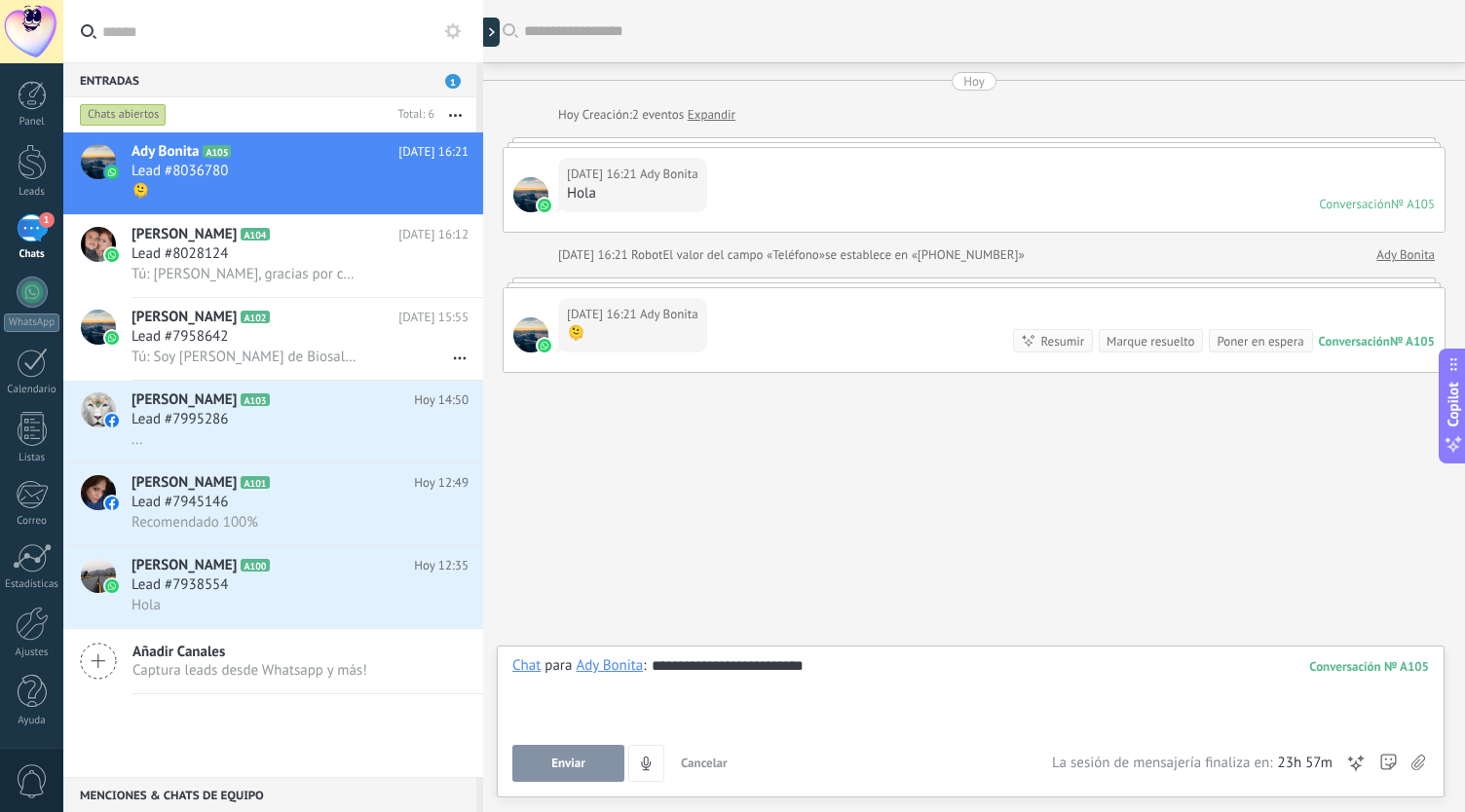
click at [556, 764] on button "Enviar" at bounding box center [568, 763] width 112 height 37
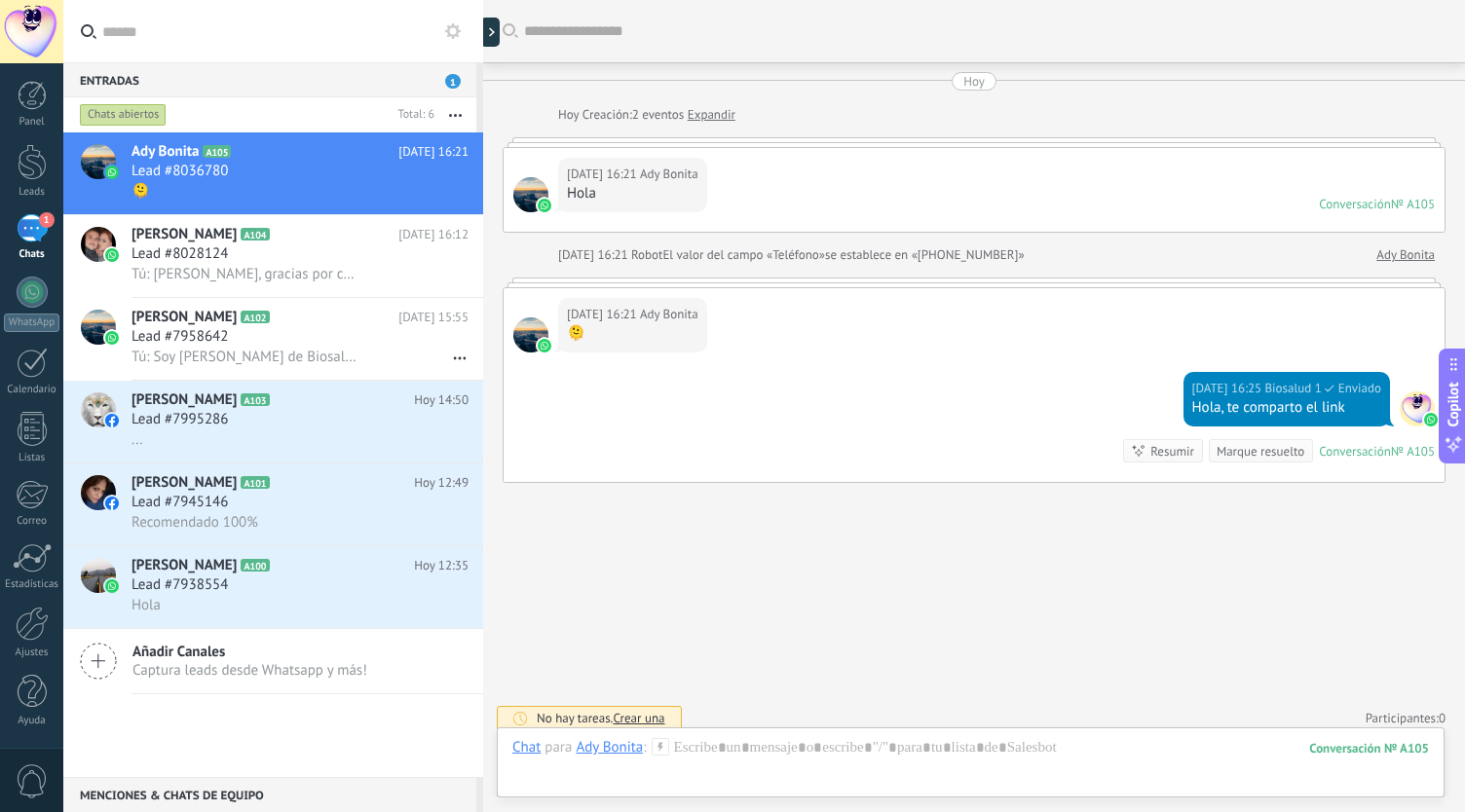
scroll to position [8, 0]
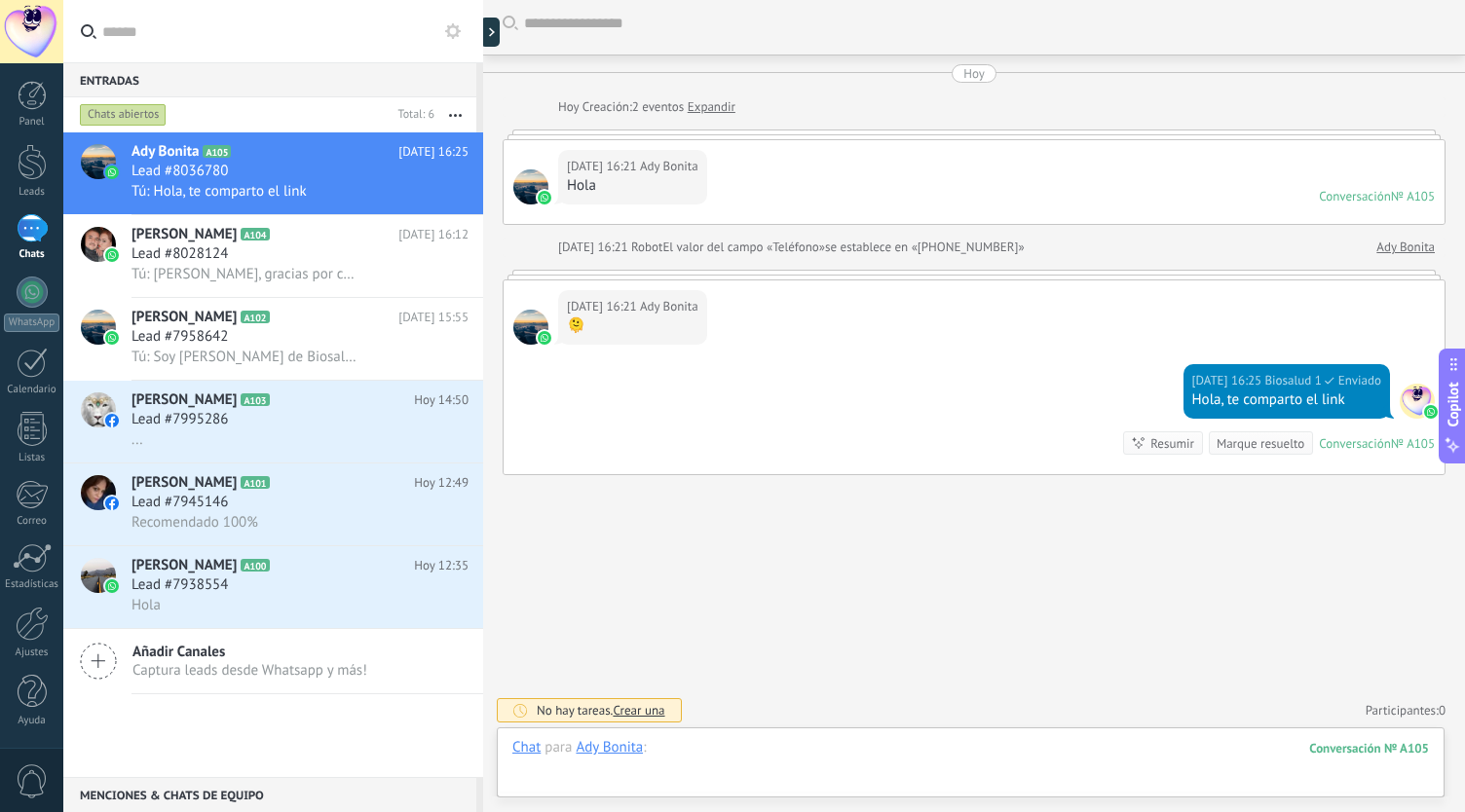
click at [735, 760] on div at bounding box center [971, 767] width 917 height 58
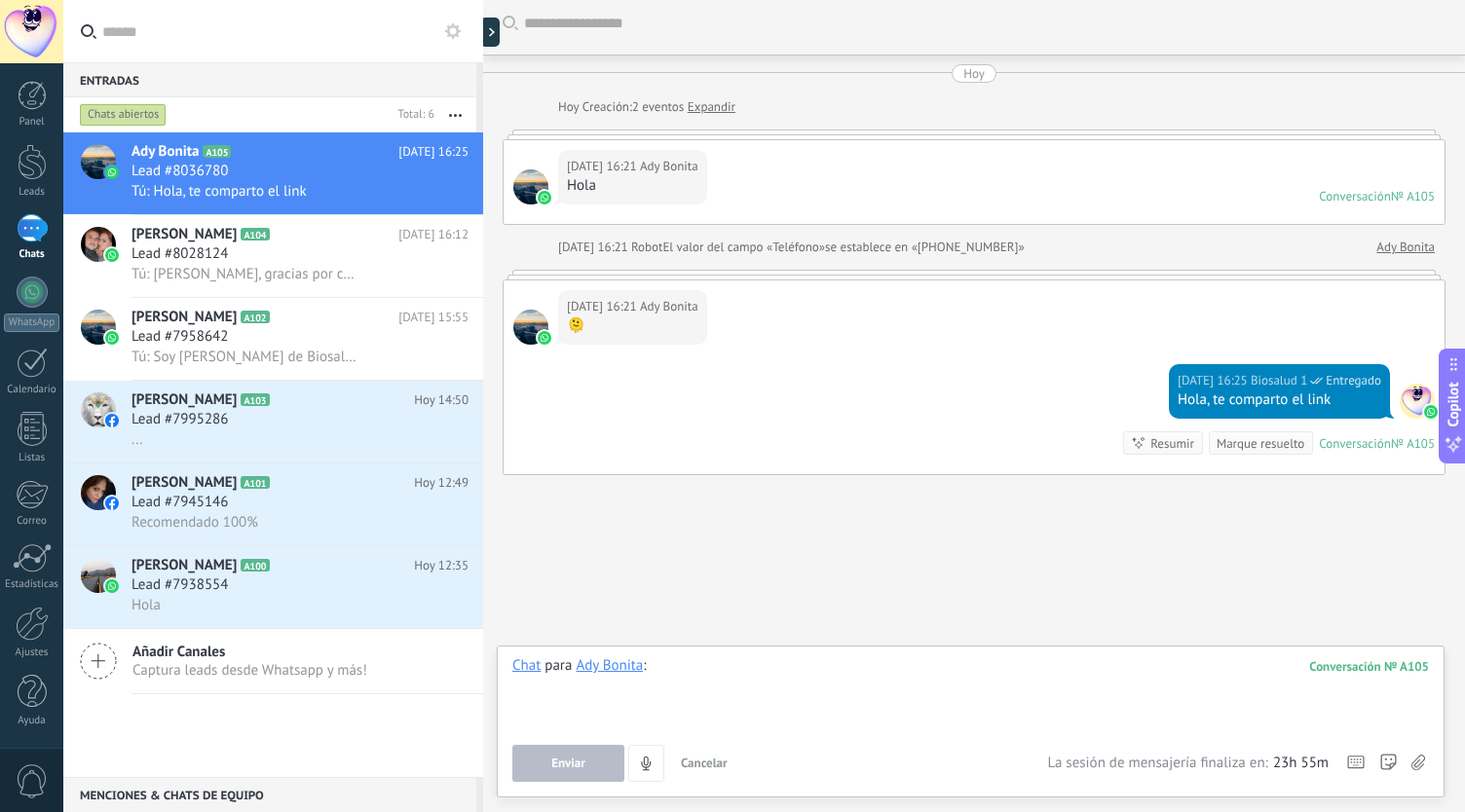
drag, startPoint x: 735, startPoint y: 760, endPoint x: 707, endPoint y: 676, distance: 88.5
click at [707, 676] on div at bounding box center [971, 693] width 917 height 74
paste div
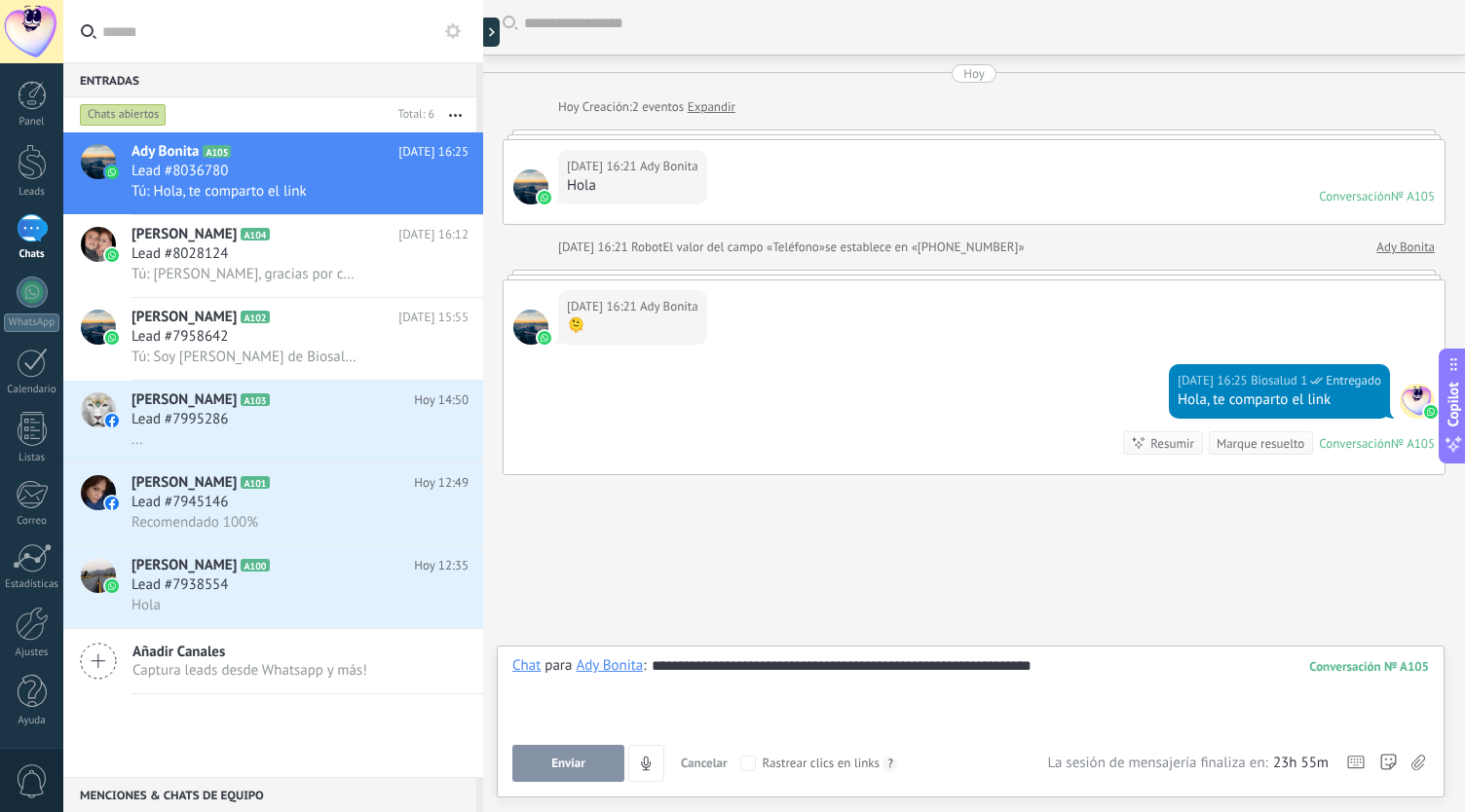
click at [549, 751] on button "Enviar" at bounding box center [568, 763] width 112 height 37
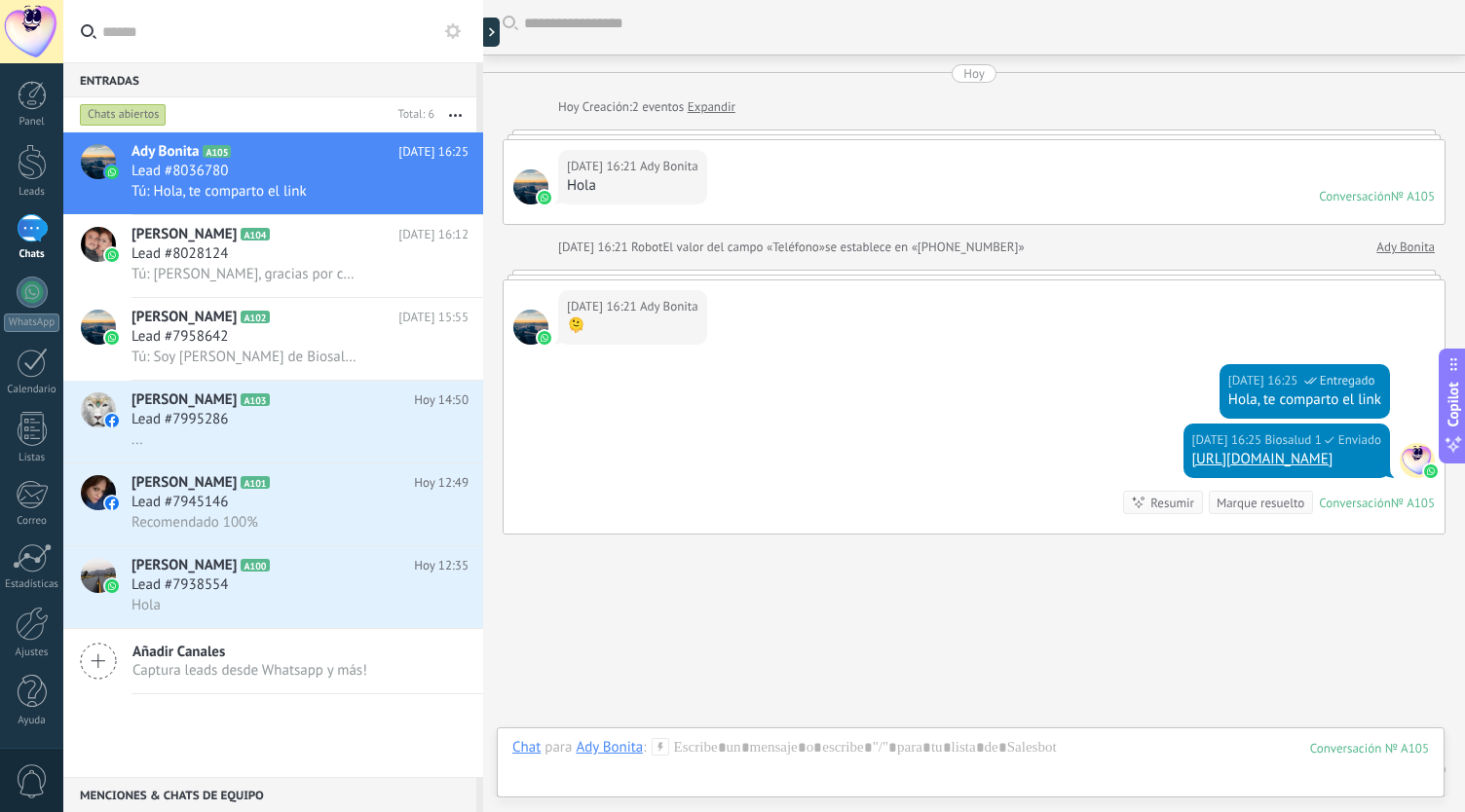
scroll to position [67, 0]
